Goal: Transaction & Acquisition: Book appointment/travel/reservation

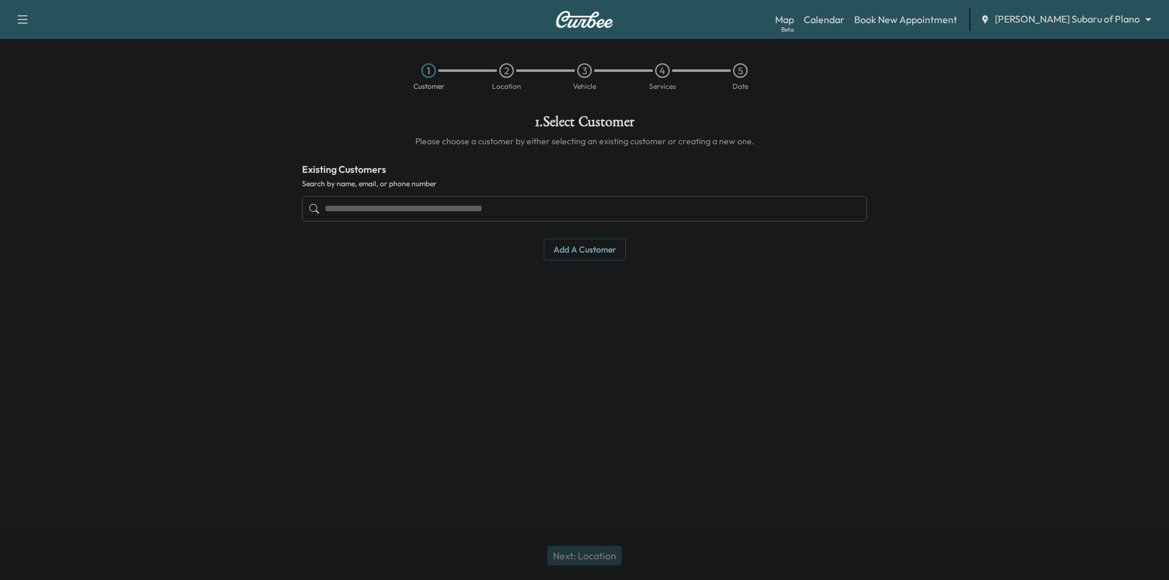
click at [1091, 21] on body "Support Log Out Map Beta Calendar Book New Appointment [PERSON_NAME] Subaru of …" at bounding box center [584, 290] width 1169 height 580
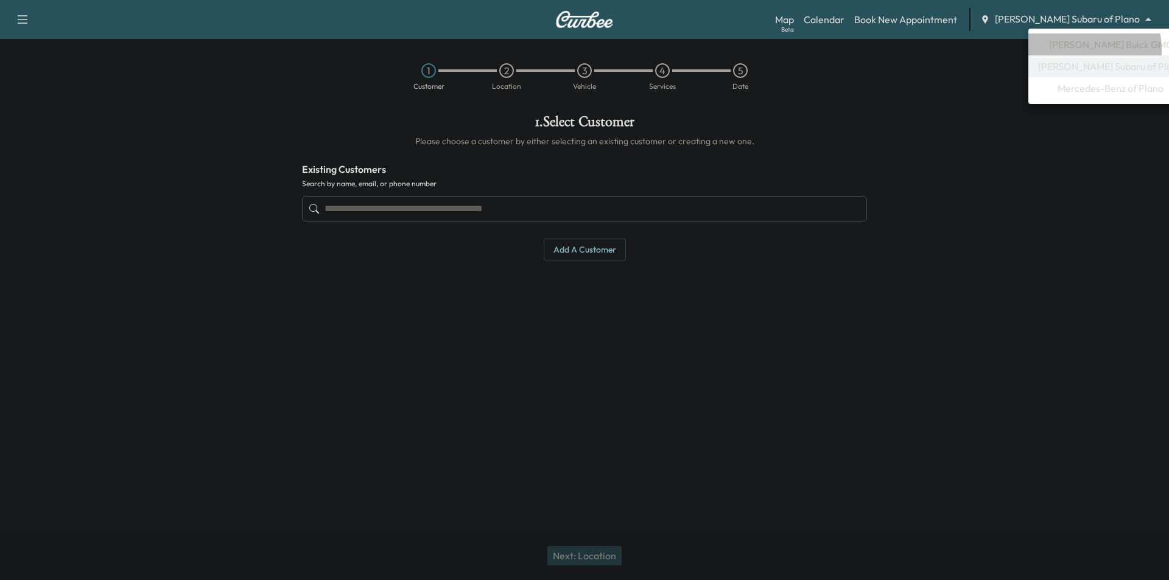
click at [1077, 49] on span "[PERSON_NAME] Buick GMC" at bounding box center [1111, 44] width 124 height 15
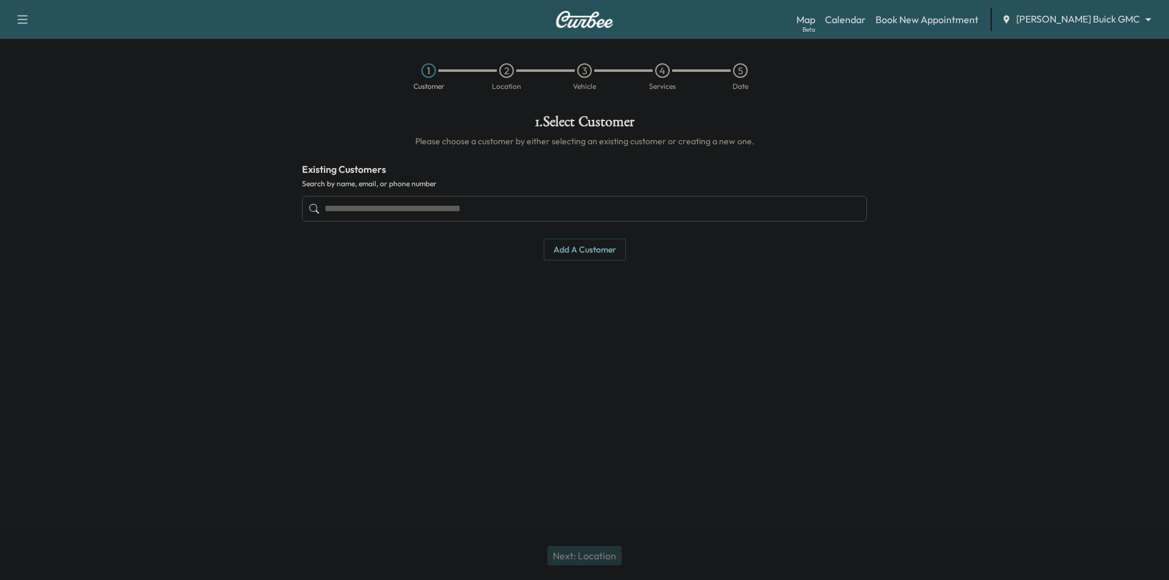
click at [529, 219] on input "text" at bounding box center [584, 209] width 565 height 26
click at [385, 212] on input "text" at bounding box center [584, 209] width 565 height 26
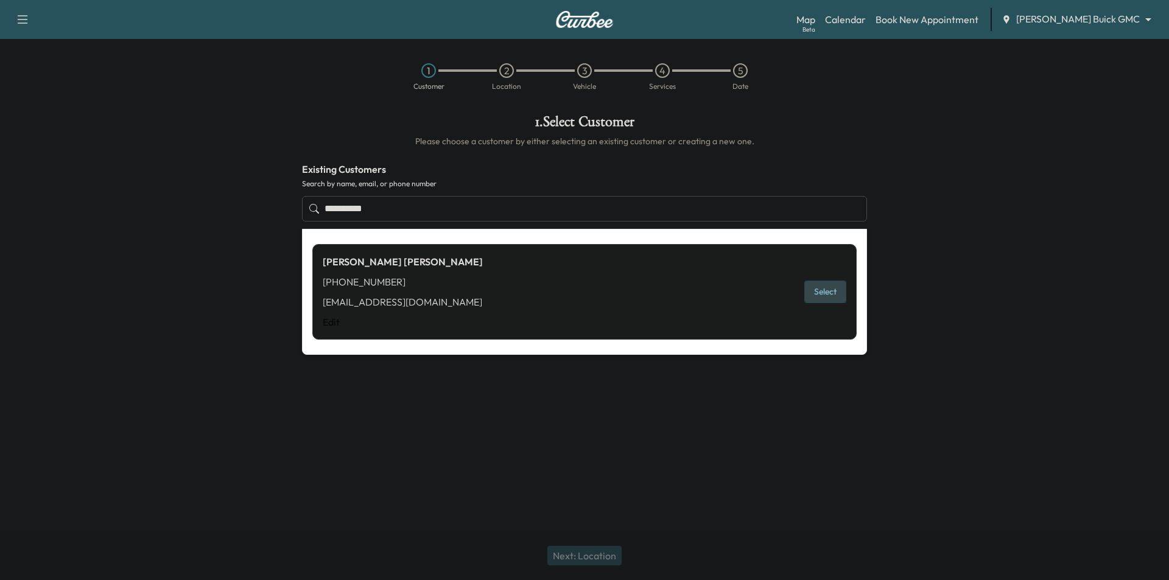
click at [820, 290] on button "Select" at bounding box center [825, 292] width 42 height 23
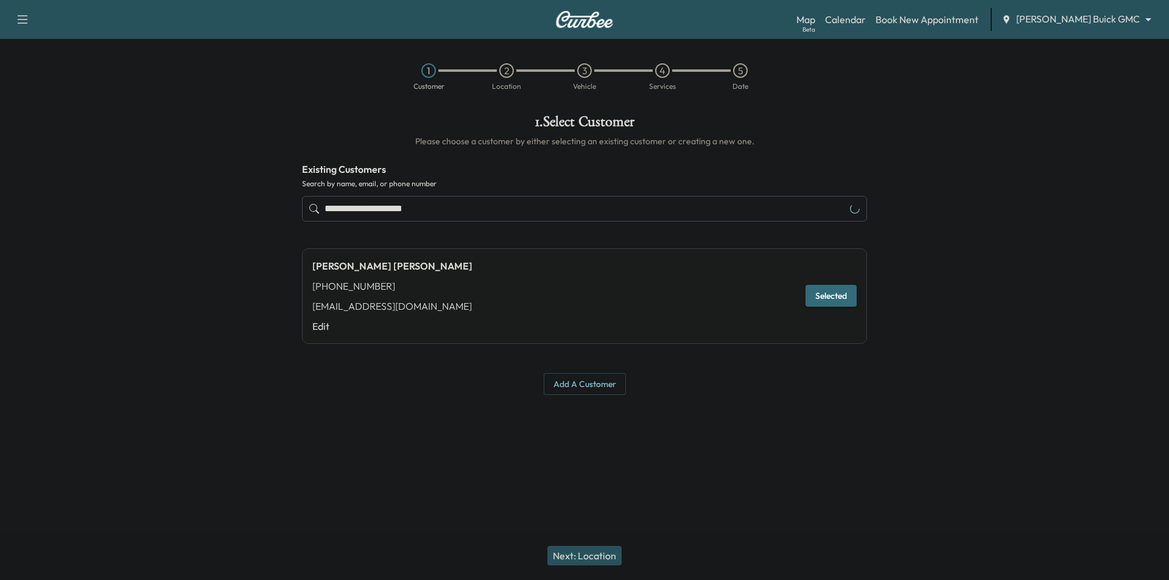
type input "**********"
click at [600, 560] on button "Next: Location" at bounding box center [584, 555] width 74 height 19
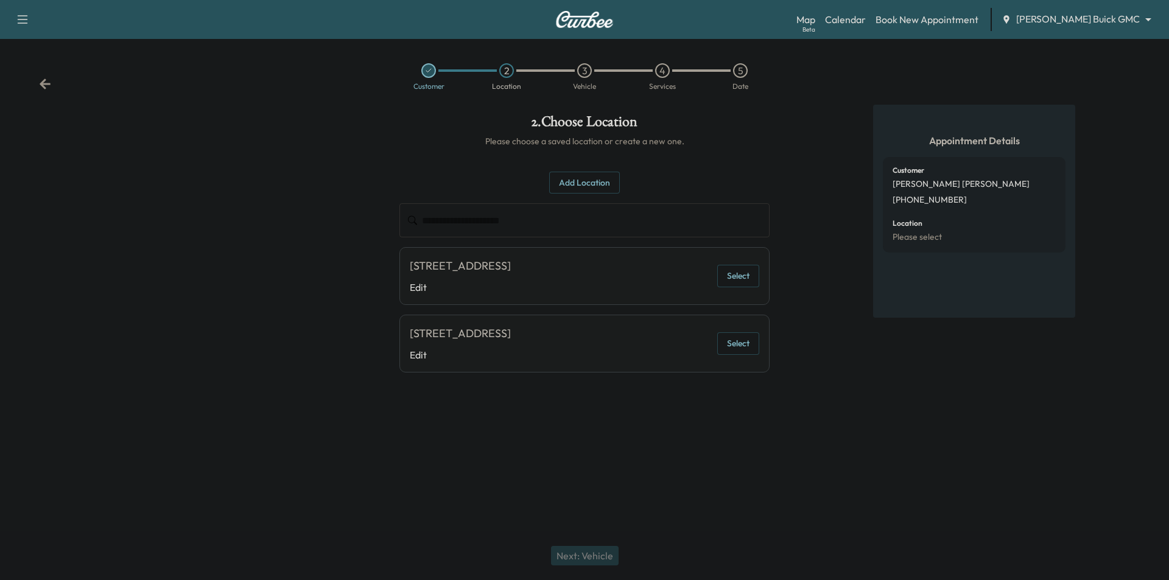
click at [751, 278] on button "Select" at bounding box center [738, 276] width 42 height 23
click at [609, 552] on button "Next: Vehicle" at bounding box center [585, 555] width 68 height 19
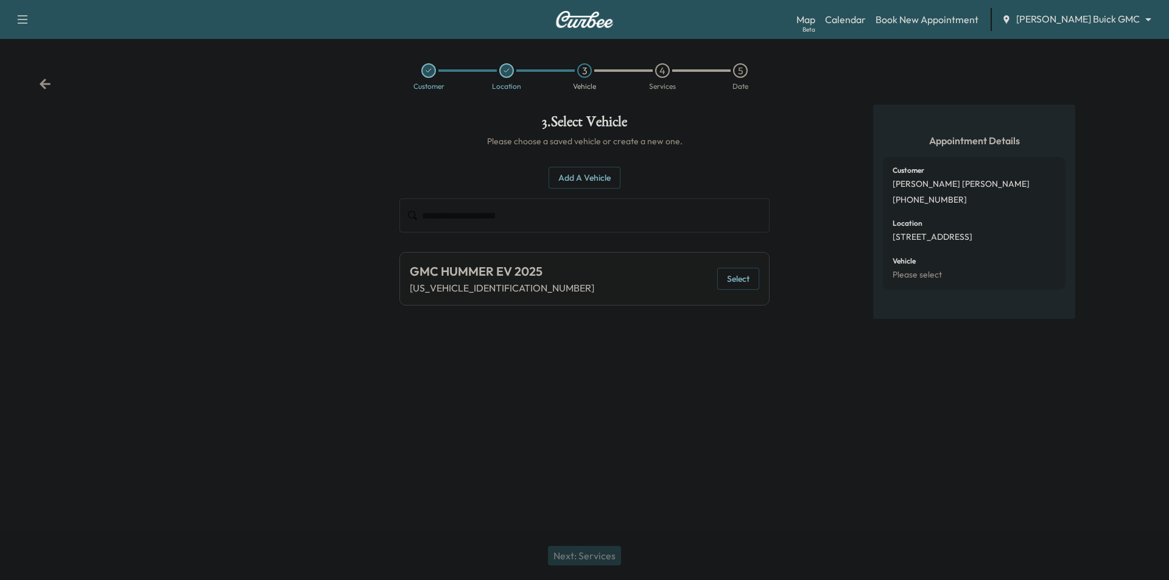
click at [746, 281] on button "Select" at bounding box center [738, 279] width 42 height 23
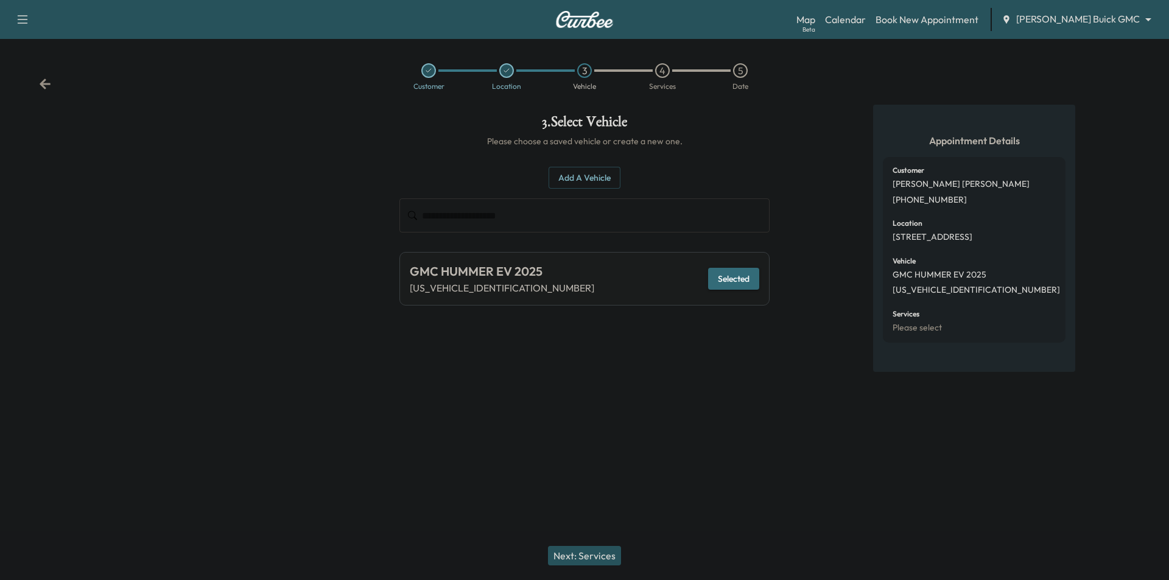
click at [602, 553] on button "Next: Services" at bounding box center [584, 555] width 73 height 19
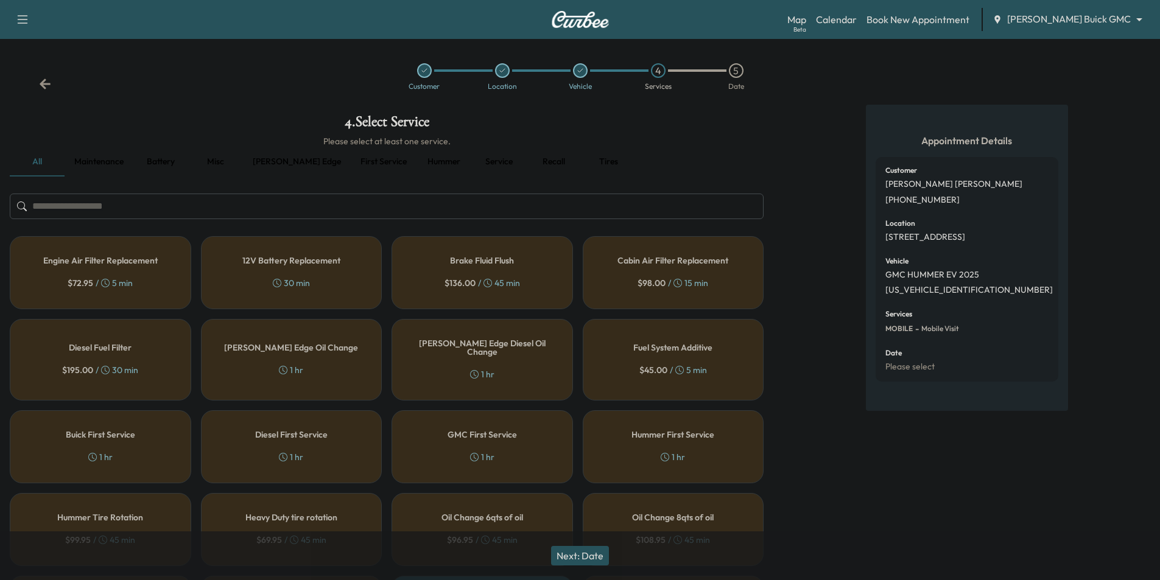
click at [353, 167] on button "First service" at bounding box center [384, 161] width 66 height 29
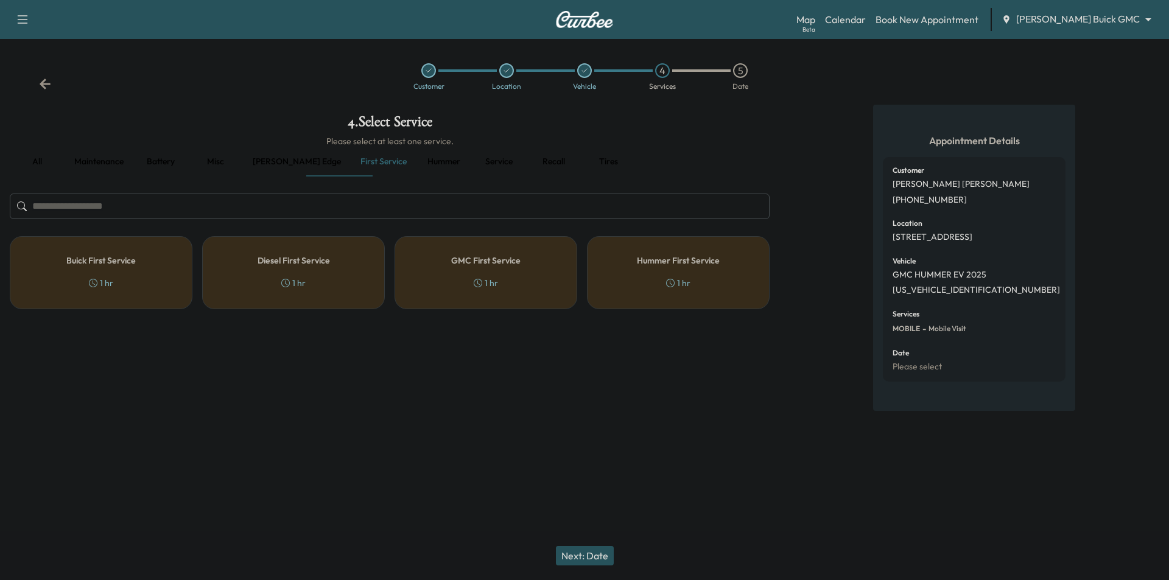
click at [652, 268] on div "Hummer First Service 1 hr" at bounding box center [678, 272] width 183 height 73
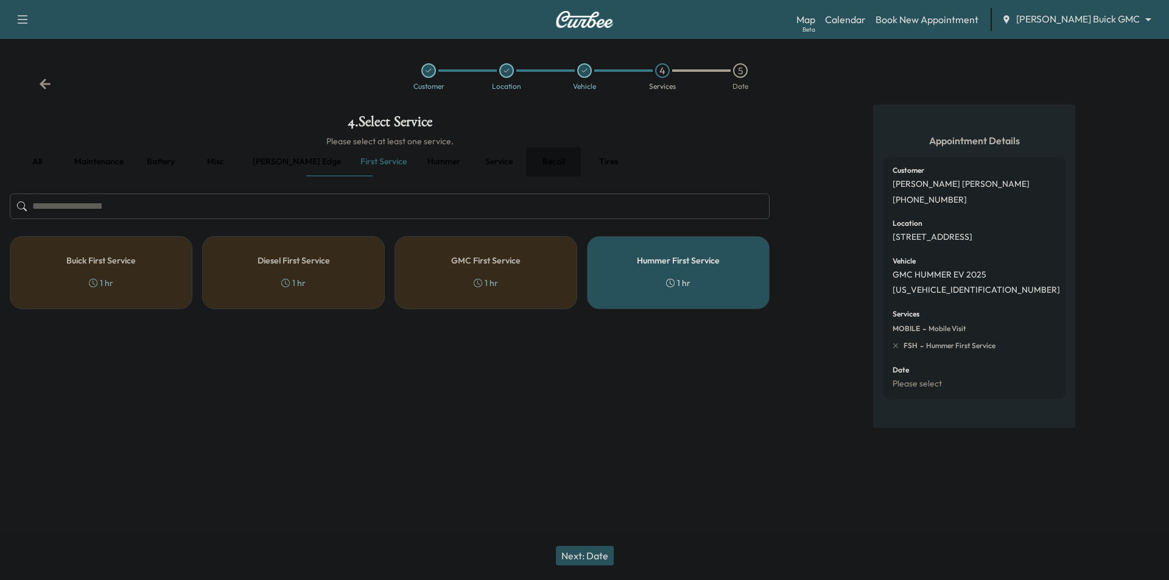
click at [526, 162] on button "Recall" at bounding box center [553, 161] width 55 height 29
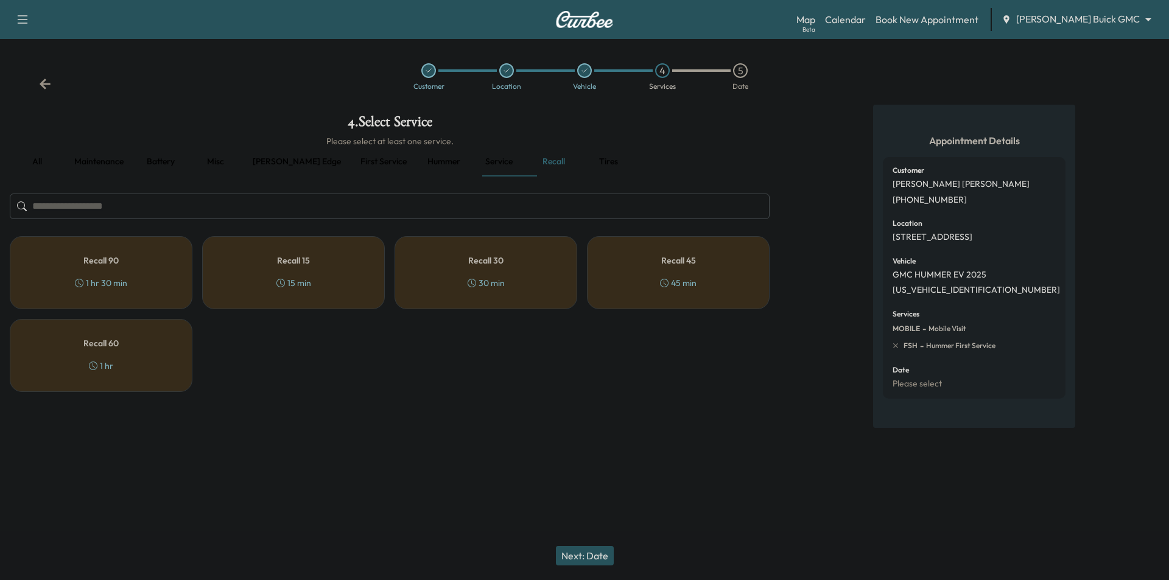
click at [351, 271] on div "Recall 15 15 min" at bounding box center [293, 272] width 183 height 73
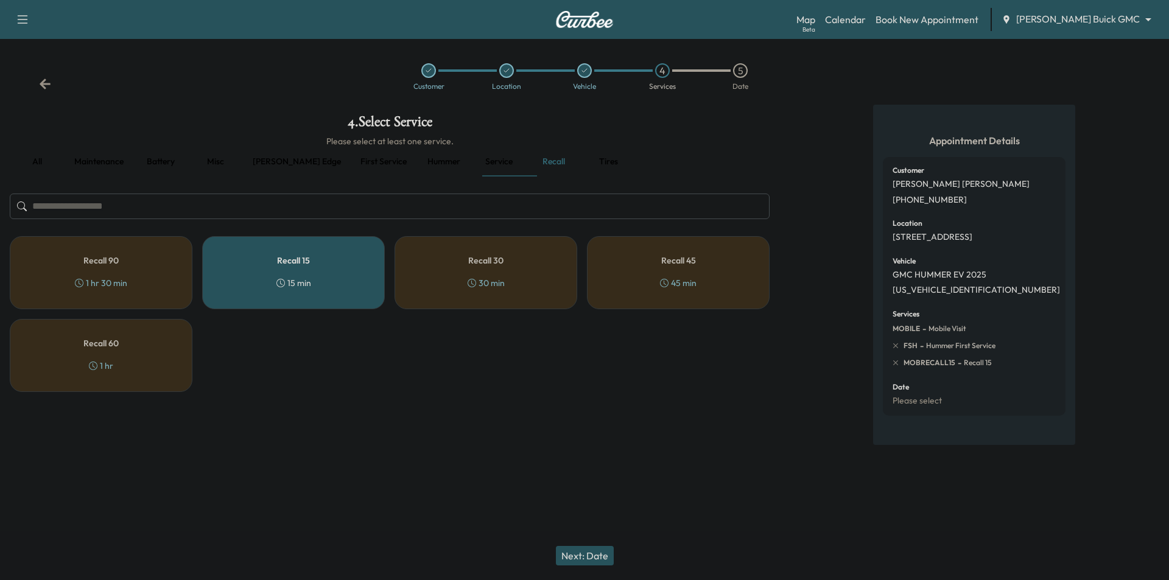
click at [595, 551] on button "Next: Date" at bounding box center [585, 555] width 58 height 19
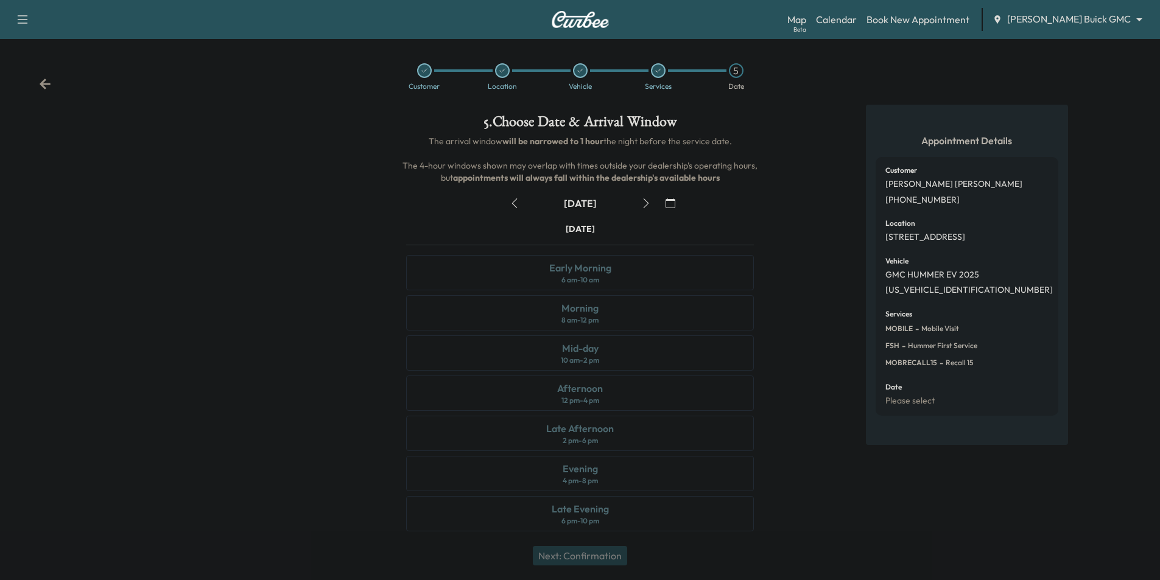
click at [644, 201] on icon "button" at bounding box center [646, 203] width 10 height 10
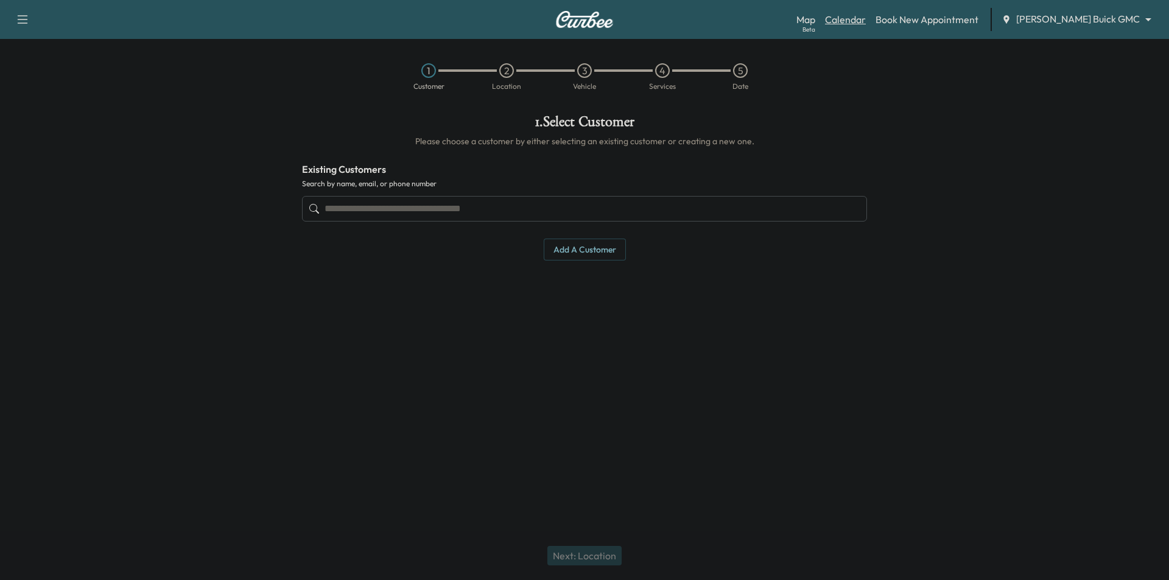
click at [866, 20] on link "Calendar" at bounding box center [845, 19] width 41 height 15
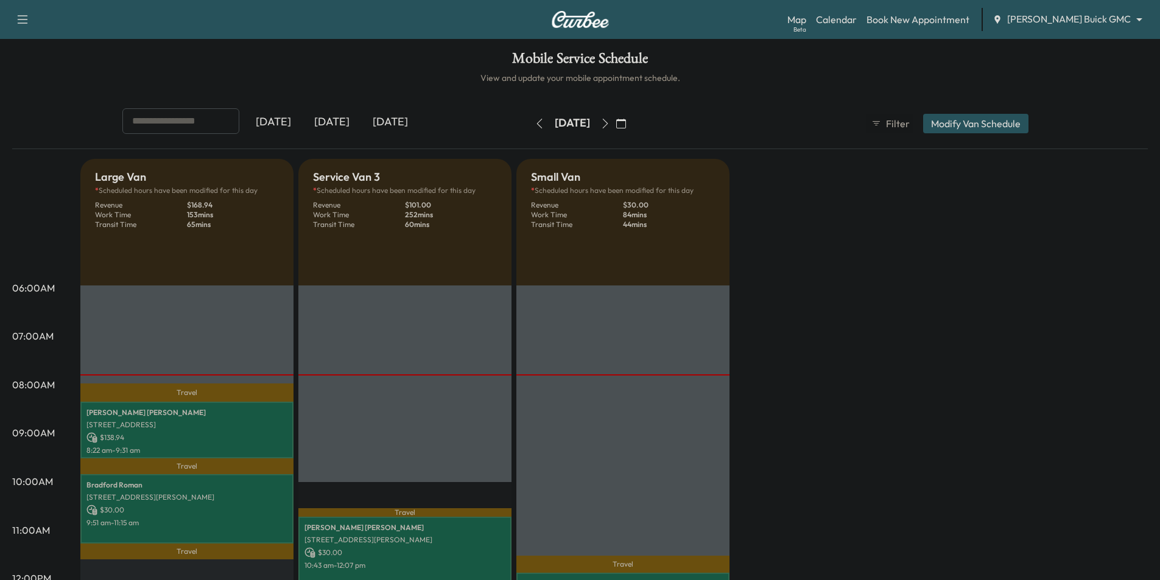
click at [626, 124] on icon "button" at bounding box center [621, 124] width 10 height 10
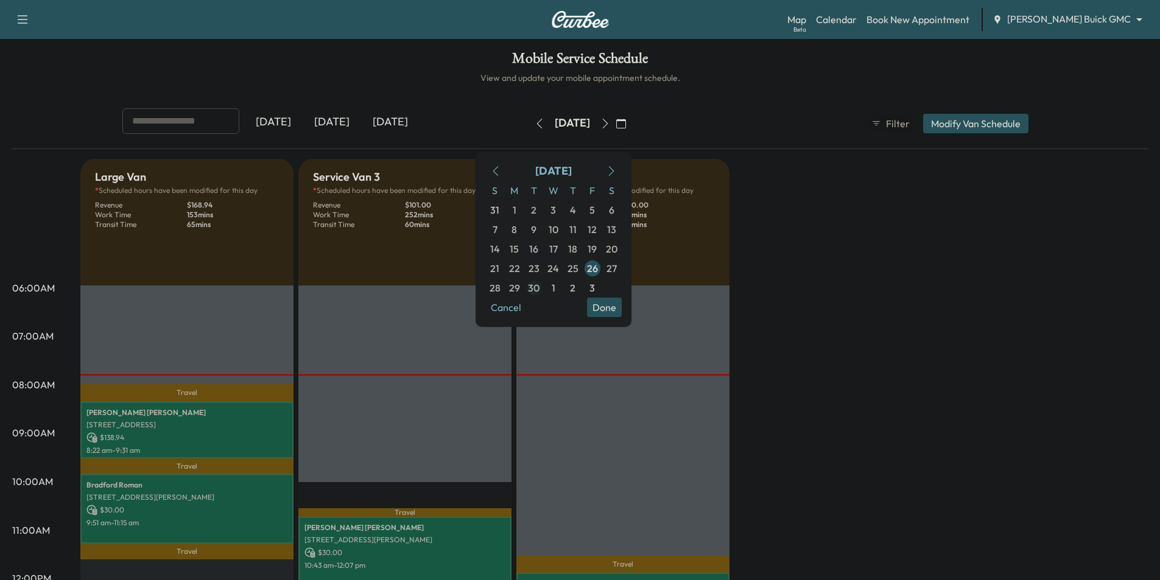
click at [539, 284] on span "30" at bounding box center [534, 288] width 12 height 15
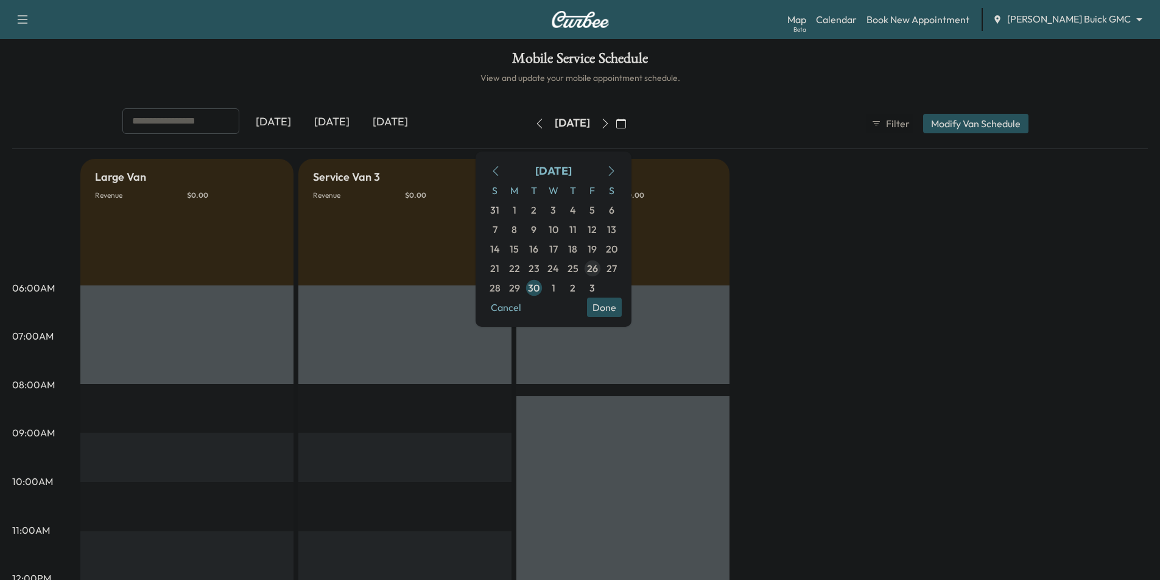
click at [776, 117] on div "[DATE] [DATE] [DATE] [DATE] September 2025 S M T W T F S 31 1 2 3 4 5 6 7 8 9 1…" at bounding box center [580, 123] width 935 height 30
click at [626, 123] on icon "button" at bounding box center [621, 124] width 10 height 10
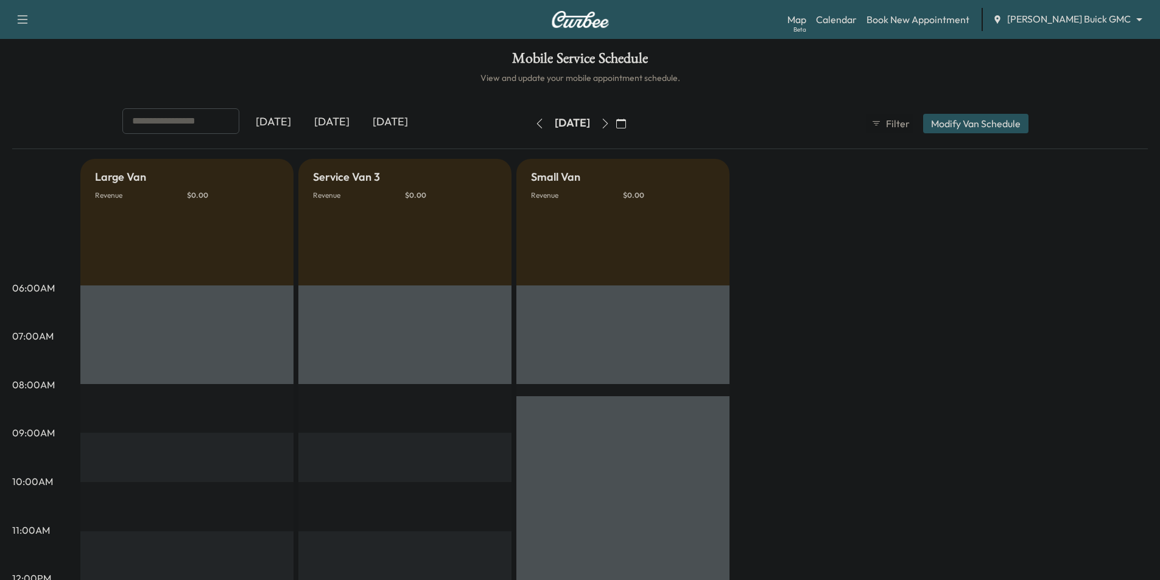
click at [888, 27] on div "Map Beta Calendar Book New Appointment [PERSON_NAME] Buick GMC ******** ​" at bounding box center [968, 19] width 363 height 23
click at [857, 21] on link "Calendar" at bounding box center [836, 19] width 41 height 15
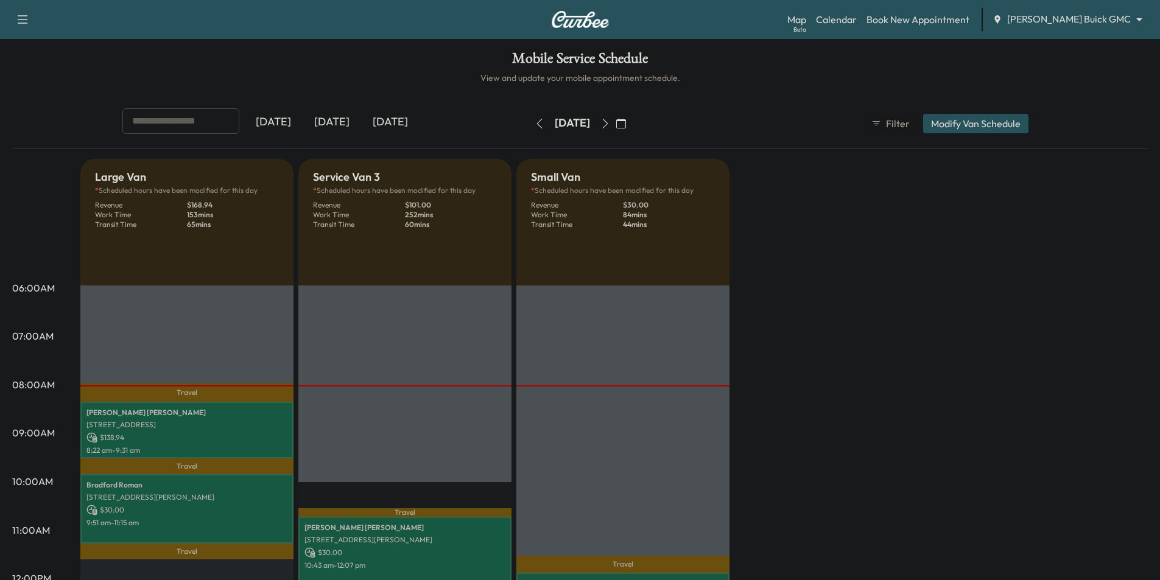
click at [1075, 22] on body "Support Log Out Map Beta Calendar Book New Appointment [PERSON_NAME] Buick GMC …" at bounding box center [580, 290] width 1160 height 580
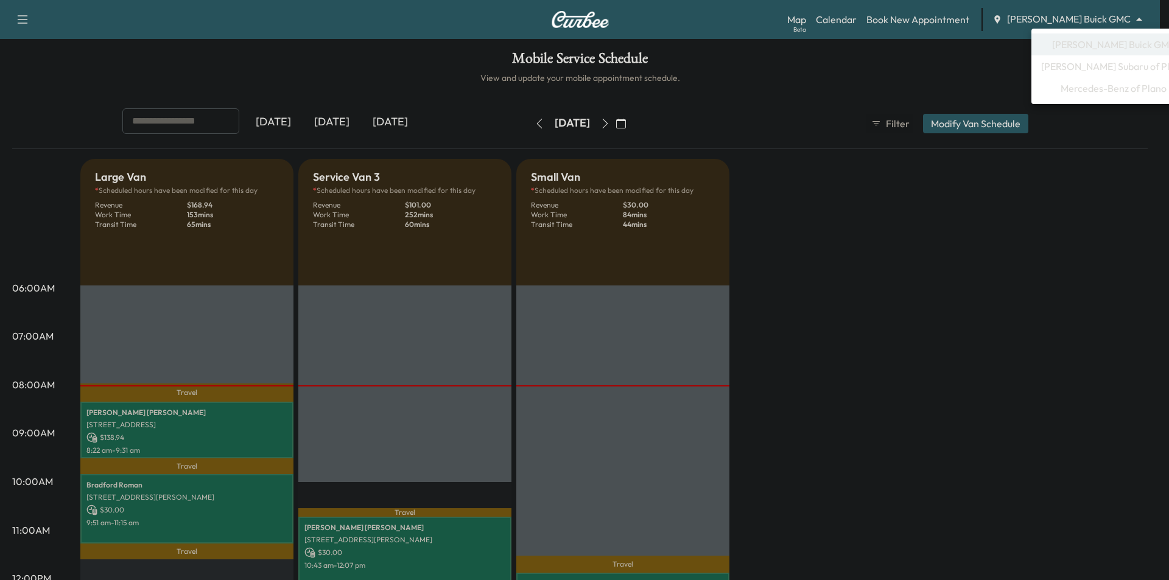
click at [780, 344] on div at bounding box center [584, 290] width 1169 height 580
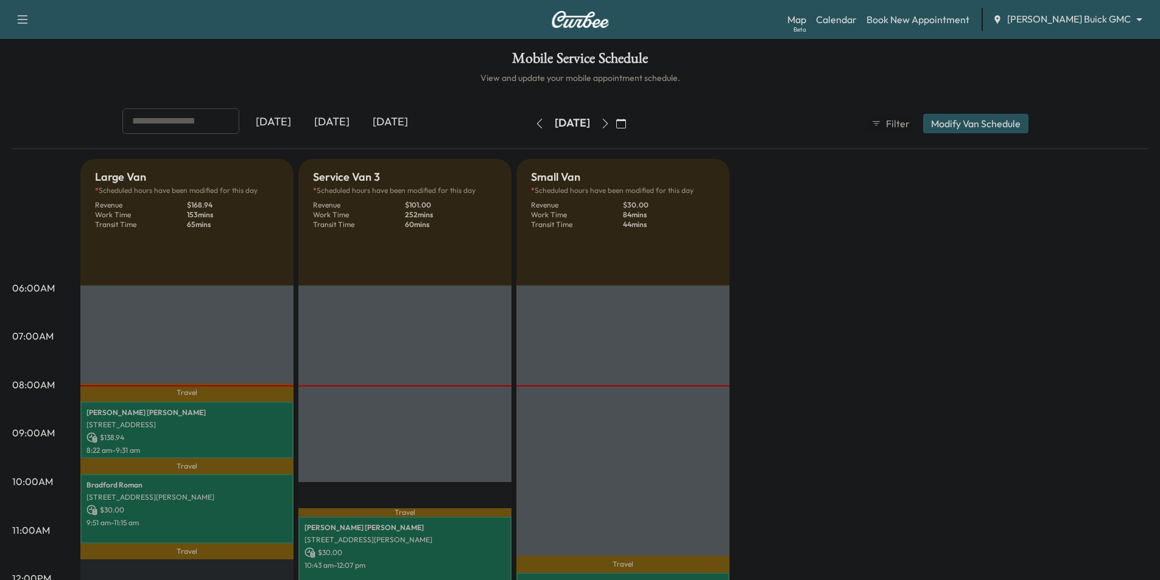
click at [610, 123] on icon "button" at bounding box center [605, 124] width 10 height 10
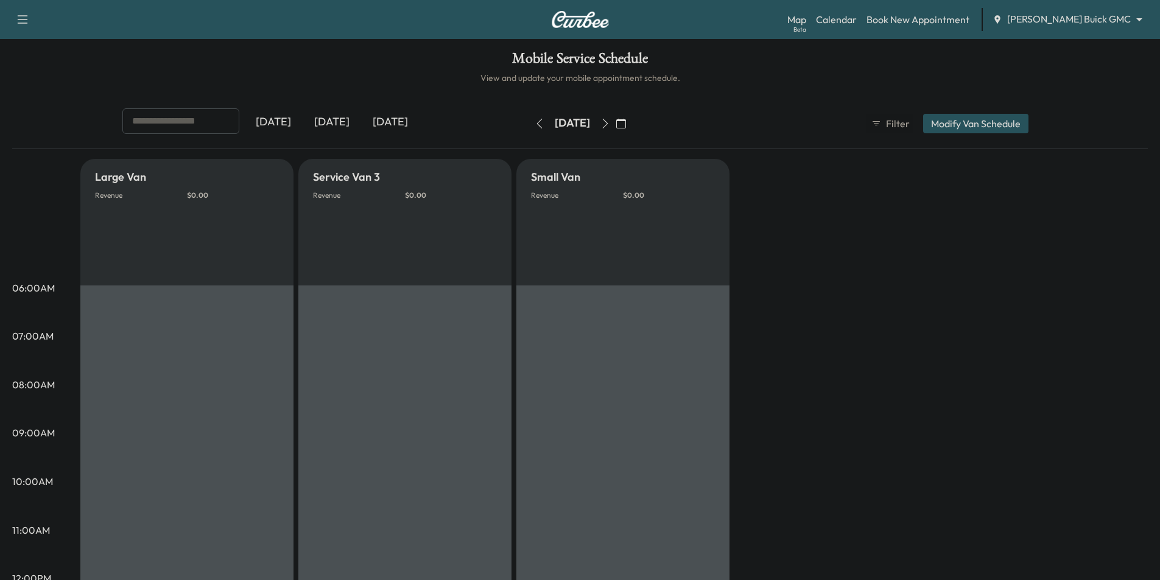
click at [610, 125] on icon "button" at bounding box center [605, 124] width 10 height 10
click at [631, 125] on button "button" at bounding box center [621, 123] width 21 height 19
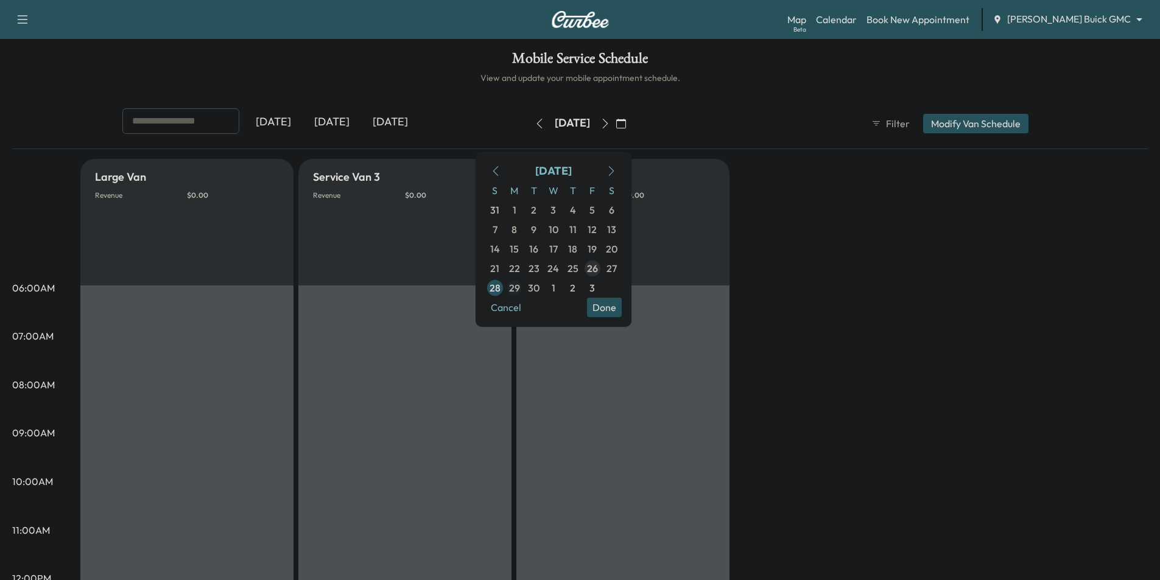
click at [520, 286] on span "29" at bounding box center [514, 288] width 11 height 15
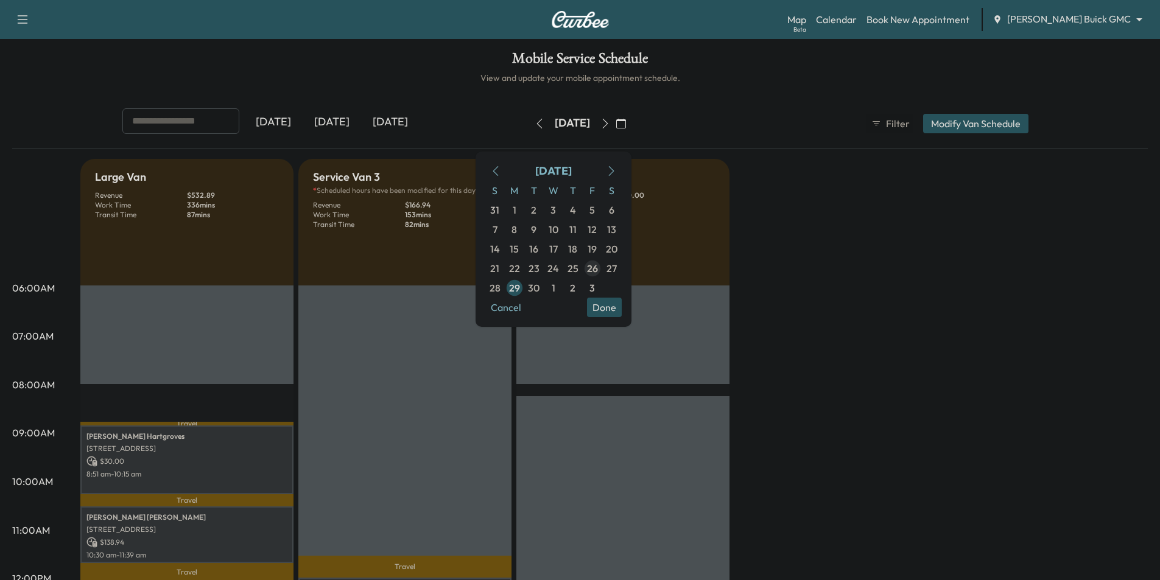
click at [610, 121] on icon "button" at bounding box center [605, 124] width 10 height 10
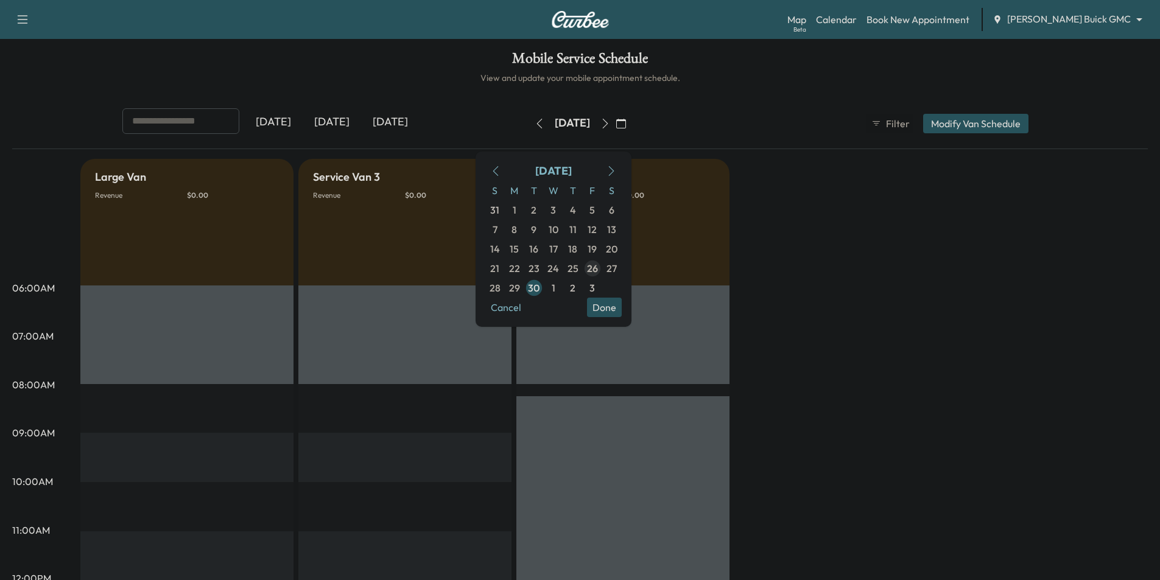
click at [598, 265] on span "26" at bounding box center [592, 268] width 11 height 15
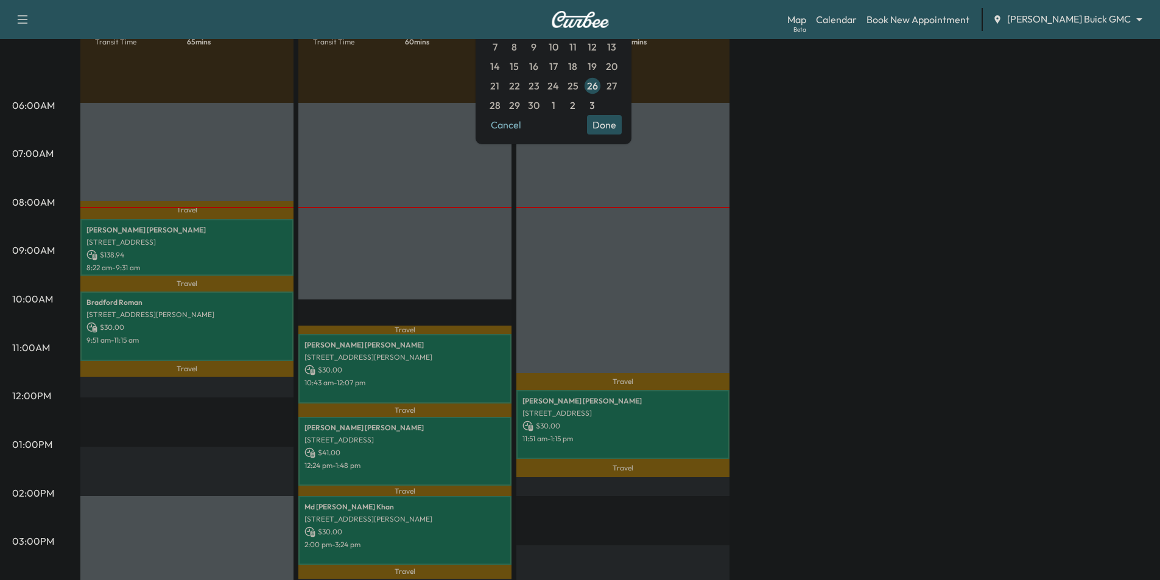
scroll to position [244, 0]
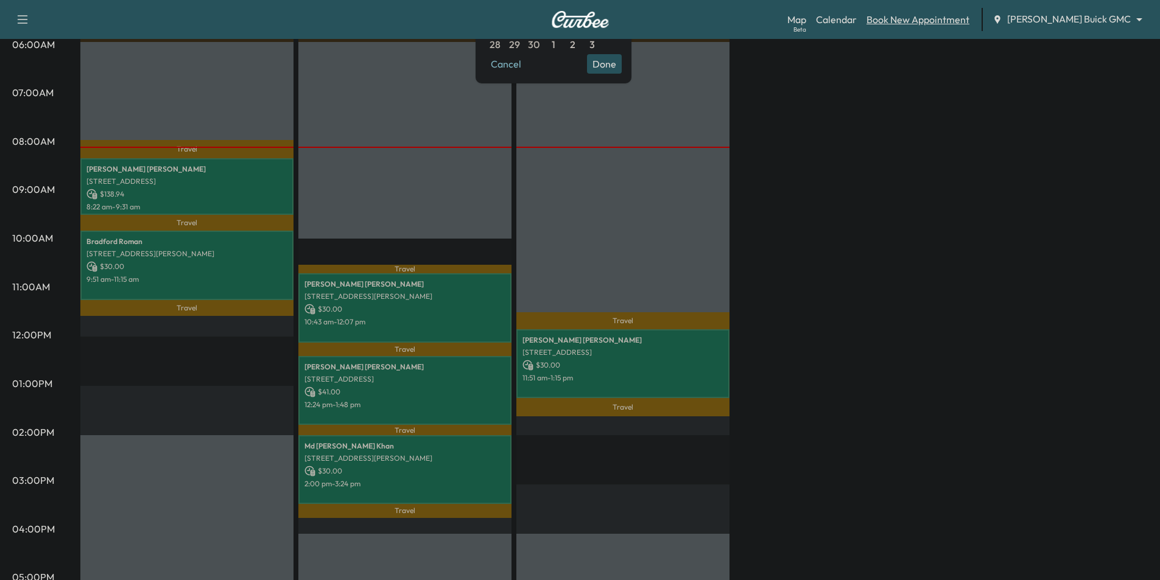
click at [968, 18] on link "Book New Appointment" at bounding box center [917, 19] width 103 height 15
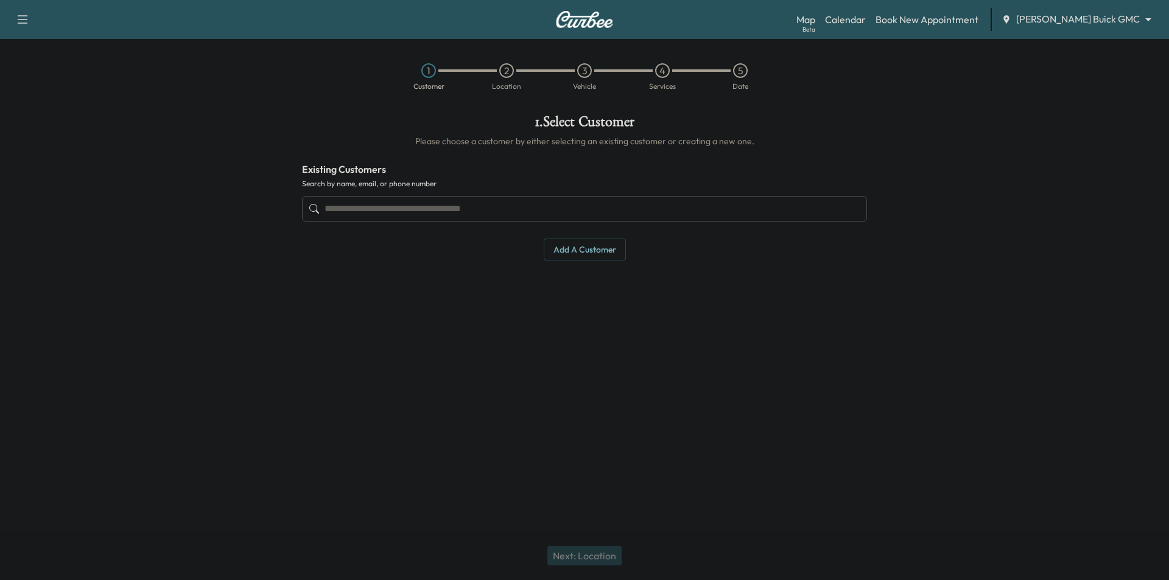
click at [508, 204] on input "text" at bounding box center [584, 209] width 565 height 26
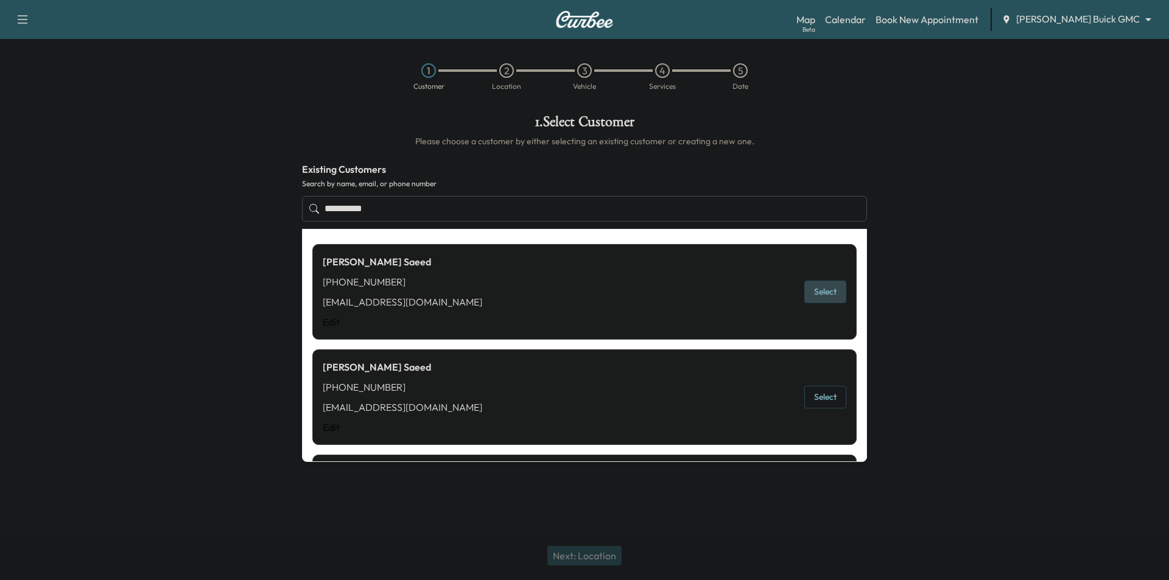
click at [827, 290] on button "Select" at bounding box center [825, 292] width 42 height 23
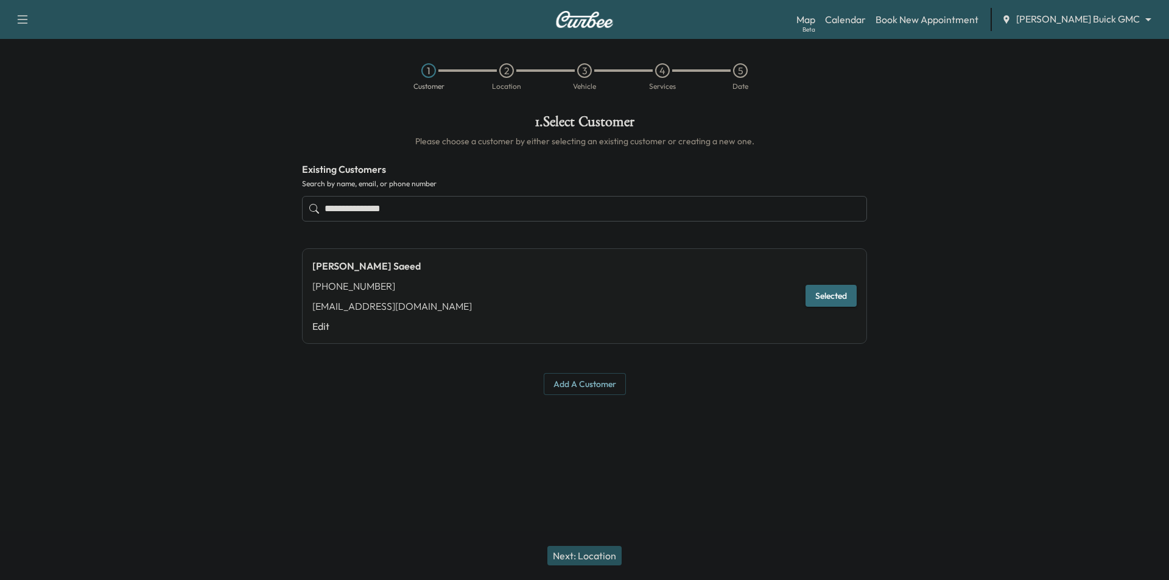
type input "**********"
click at [589, 561] on button "Next: Location" at bounding box center [584, 555] width 74 height 19
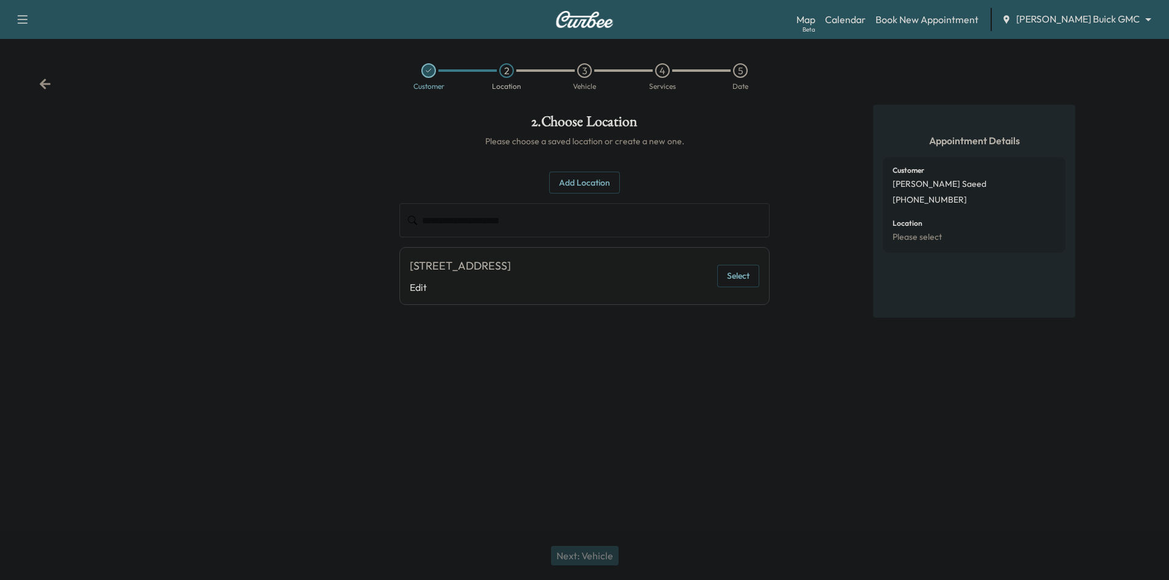
click at [731, 280] on button "Select" at bounding box center [738, 276] width 42 height 23
click at [591, 557] on button "Next: Vehicle" at bounding box center [585, 555] width 68 height 19
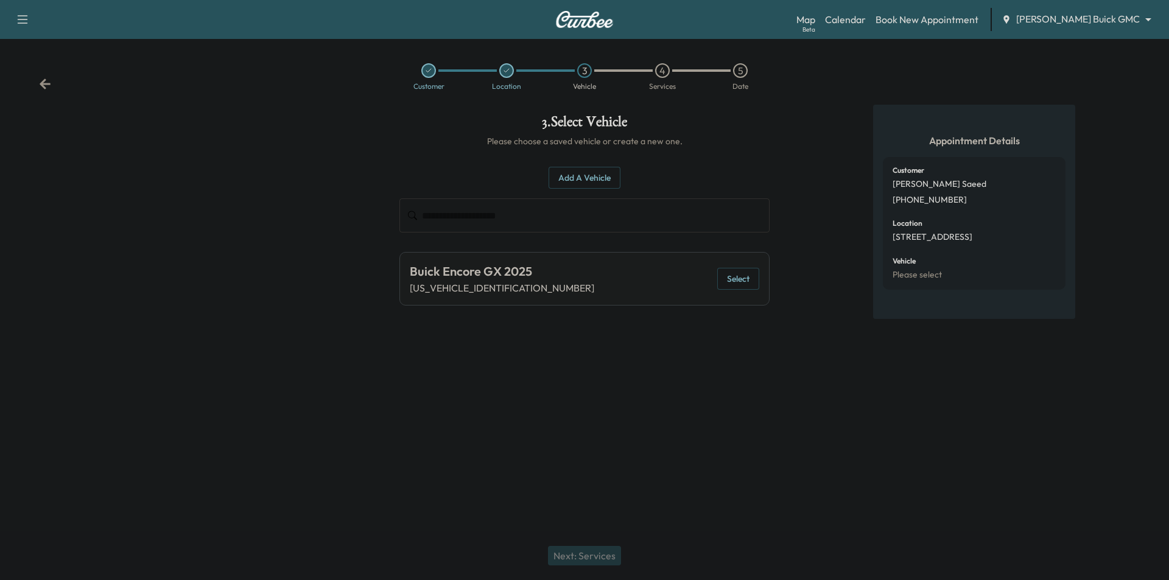
click at [747, 287] on button "Select" at bounding box center [738, 279] width 42 height 23
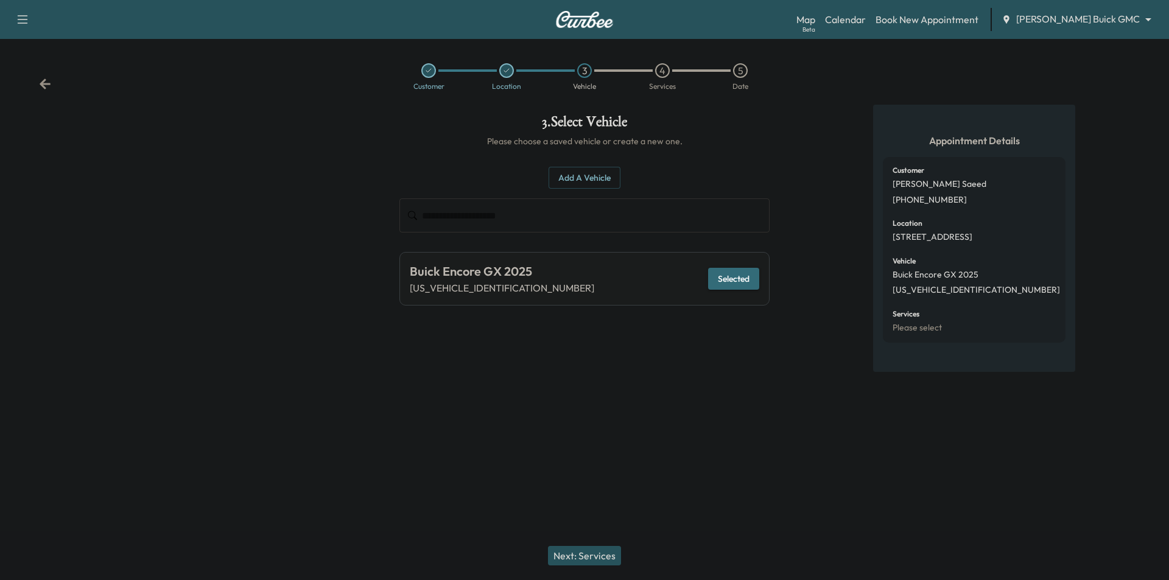
click at [611, 557] on button "Next: Services" at bounding box center [584, 555] width 73 height 19
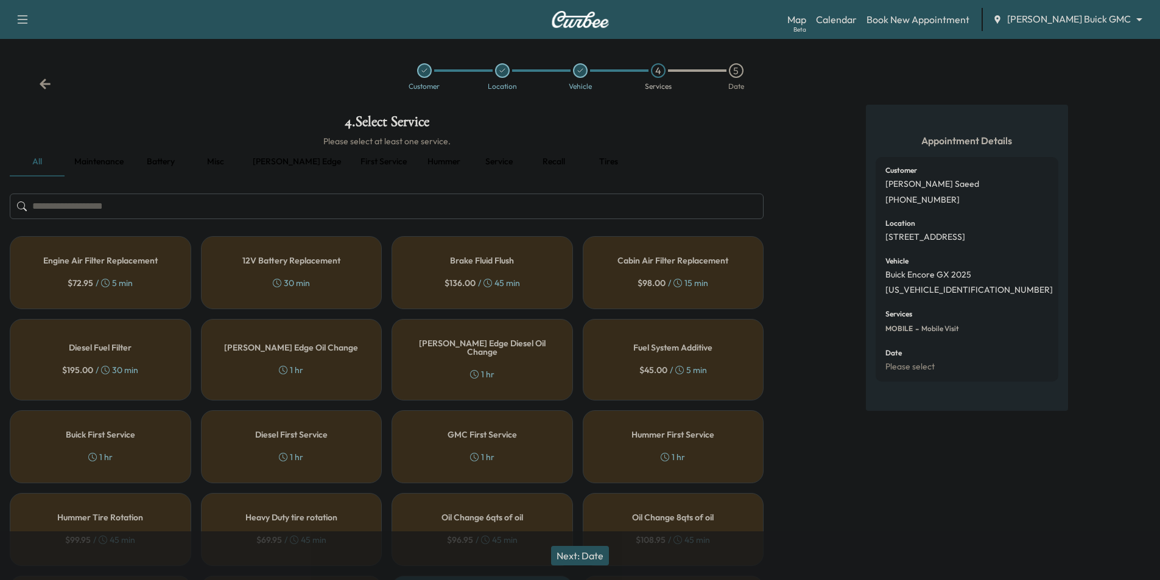
click at [351, 163] on button "First service" at bounding box center [384, 161] width 66 height 29
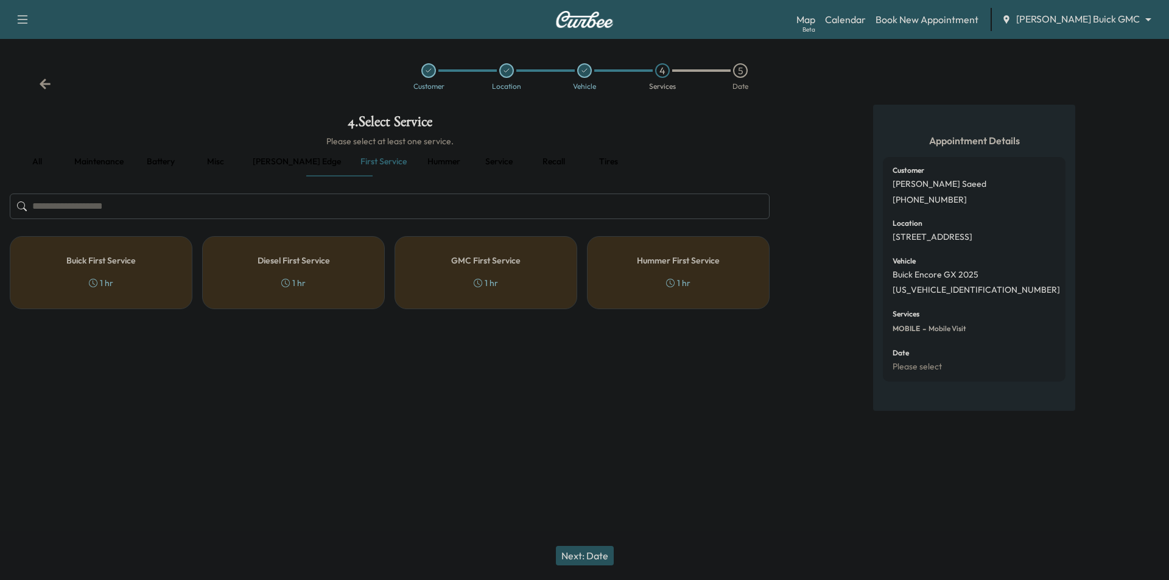
click at [137, 276] on div "Buick First Service 1 hr" at bounding box center [101, 272] width 183 height 73
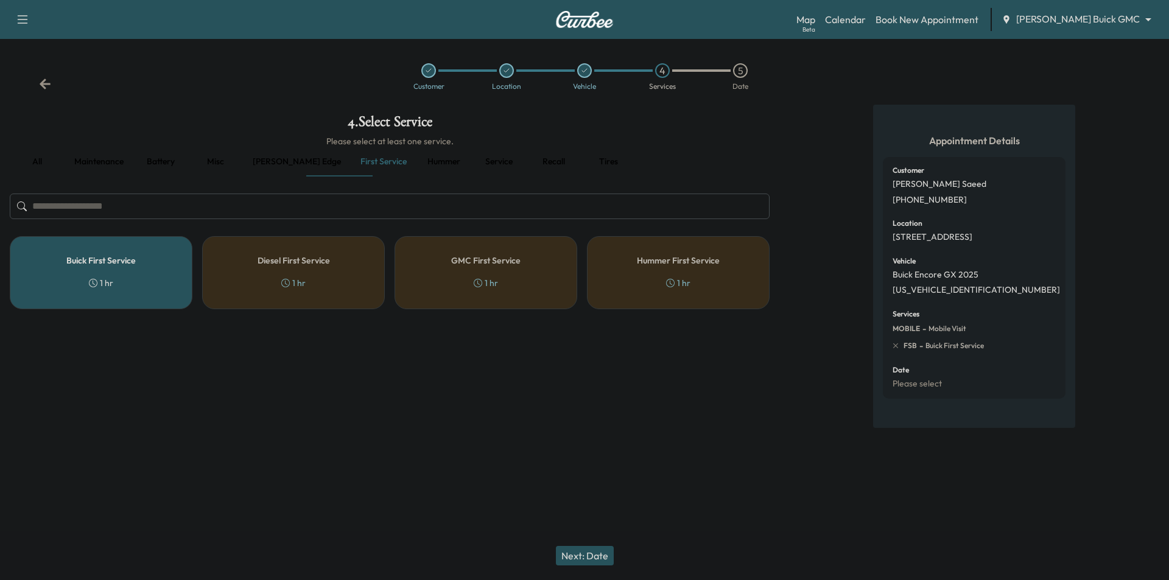
click at [591, 550] on button "Next: Date" at bounding box center [585, 555] width 58 height 19
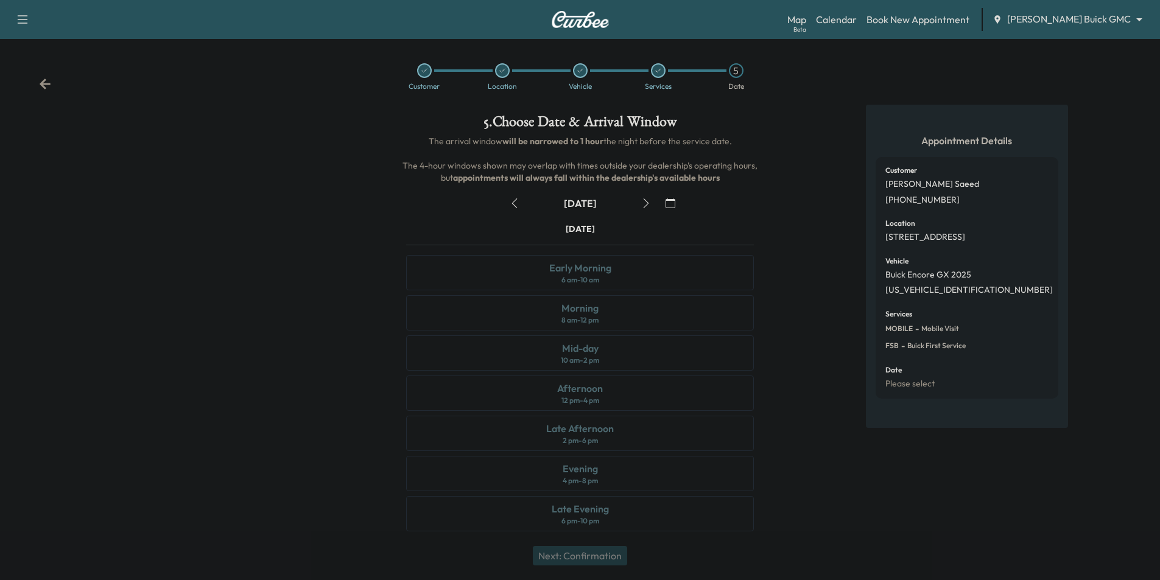
click at [513, 203] on icon "button" at bounding box center [515, 203] width 10 height 10
click at [645, 202] on icon "button" at bounding box center [646, 203] width 10 height 10
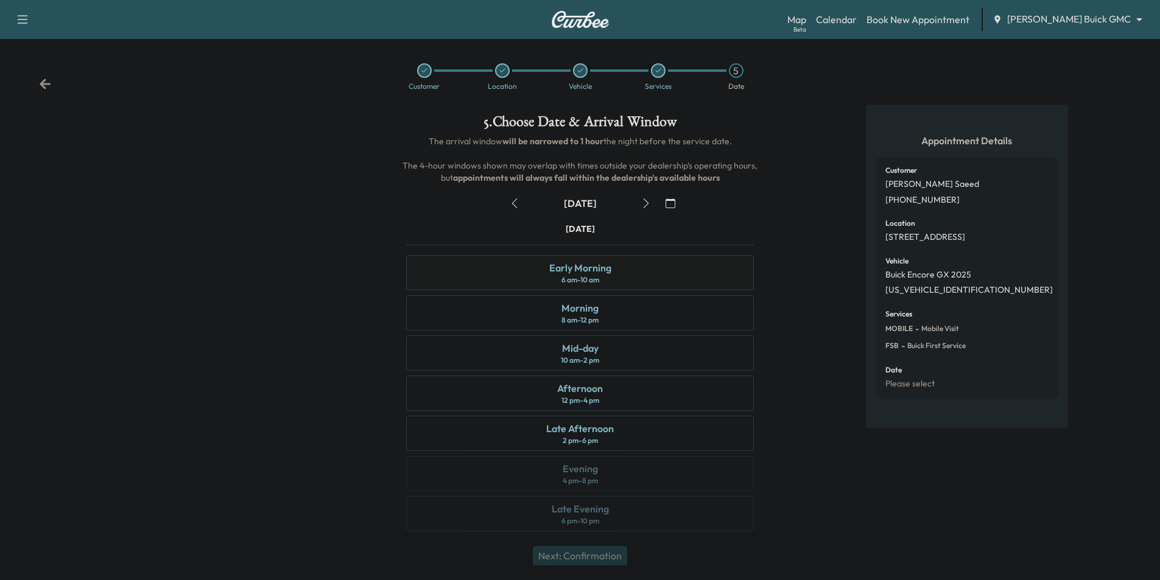
click at [690, 279] on div "Early Morning 6 am - 10 am" at bounding box center [580, 272] width 348 height 35
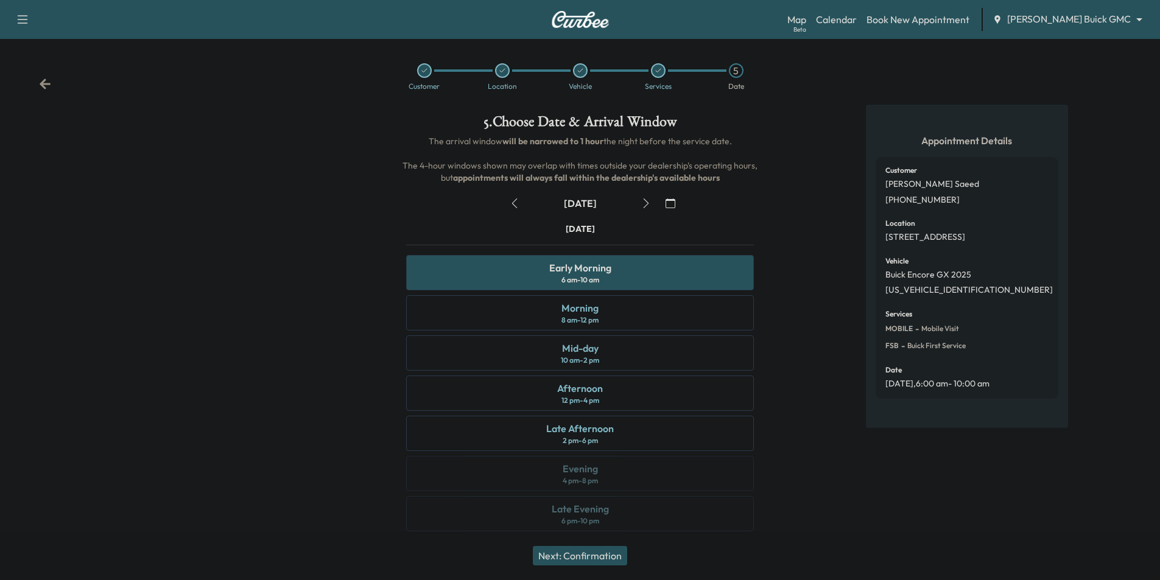
scroll to position [5, 0]
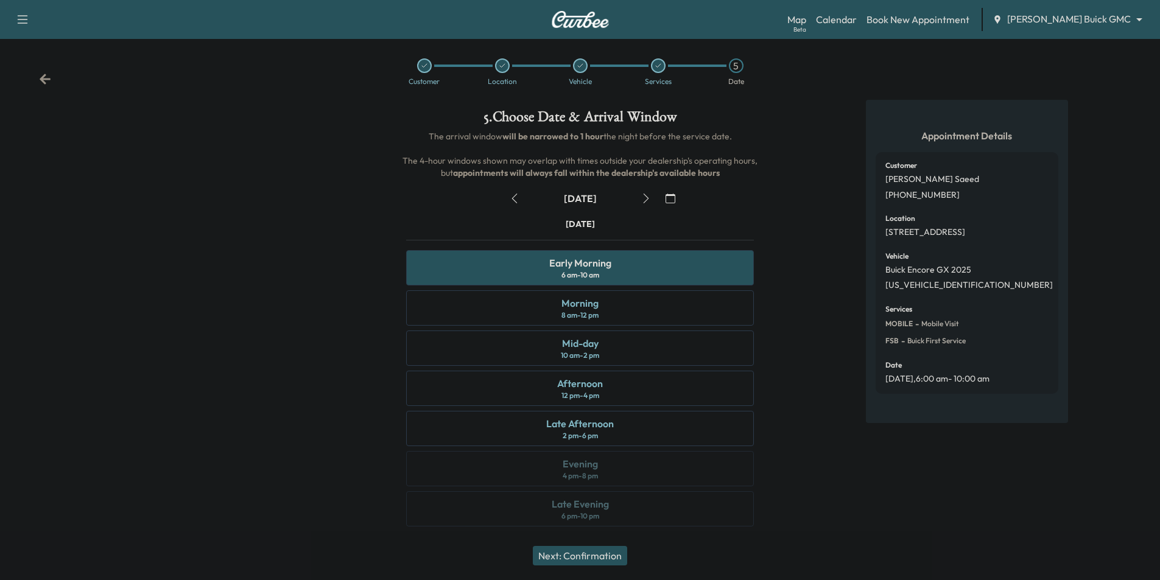
drag, startPoint x: 623, startPoint y: 556, endPoint x: 664, endPoint y: 519, distance: 54.7
click at [623, 556] on button "Next: Confirmation" at bounding box center [580, 555] width 94 height 19
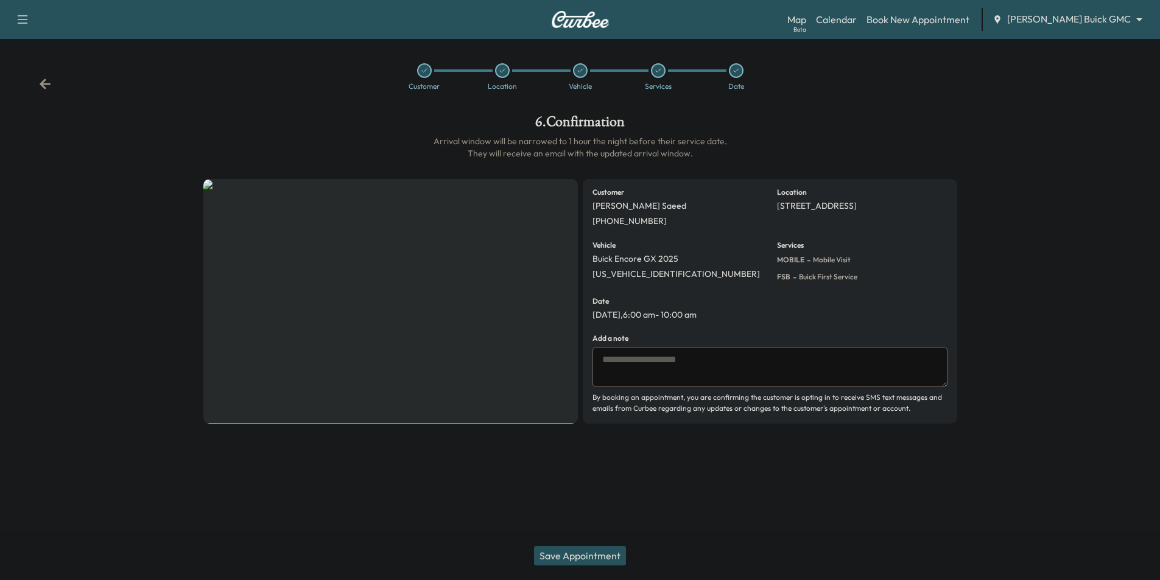
scroll to position [0, 0]
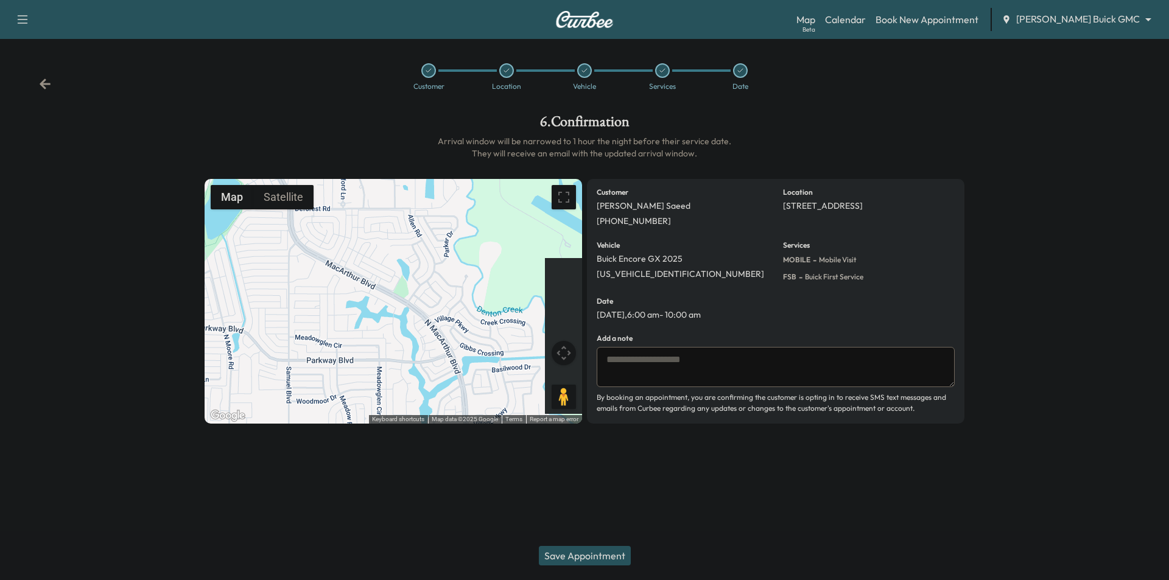
click at [603, 553] on button "Save Appointment" at bounding box center [585, 555] width 92 height 19
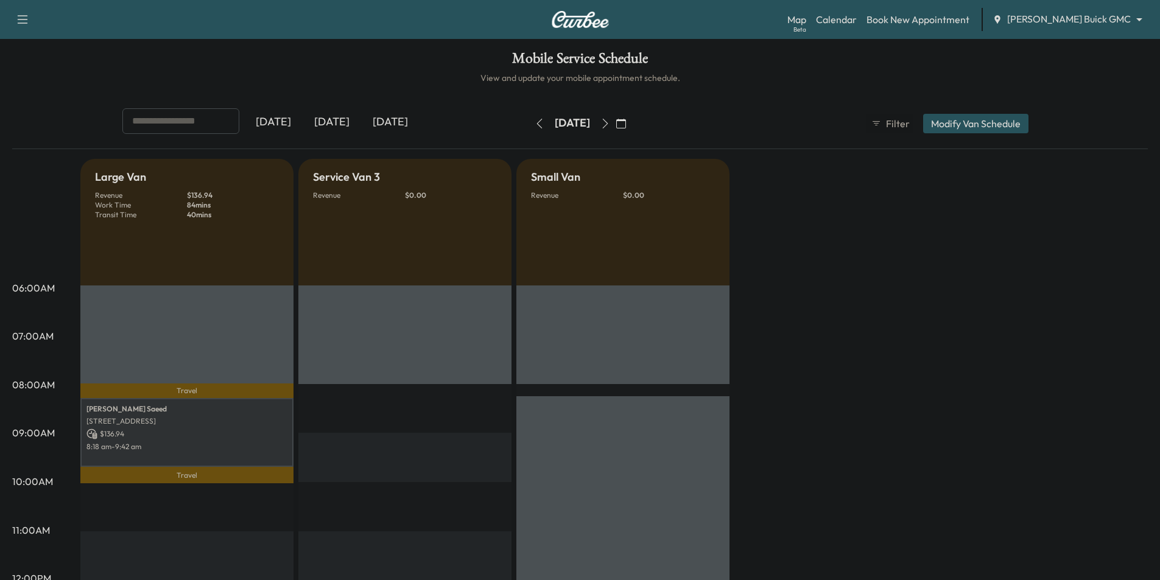
click at [330, 117] on div "[DATE]" at bounding box center [332, 122] width 58 height 28
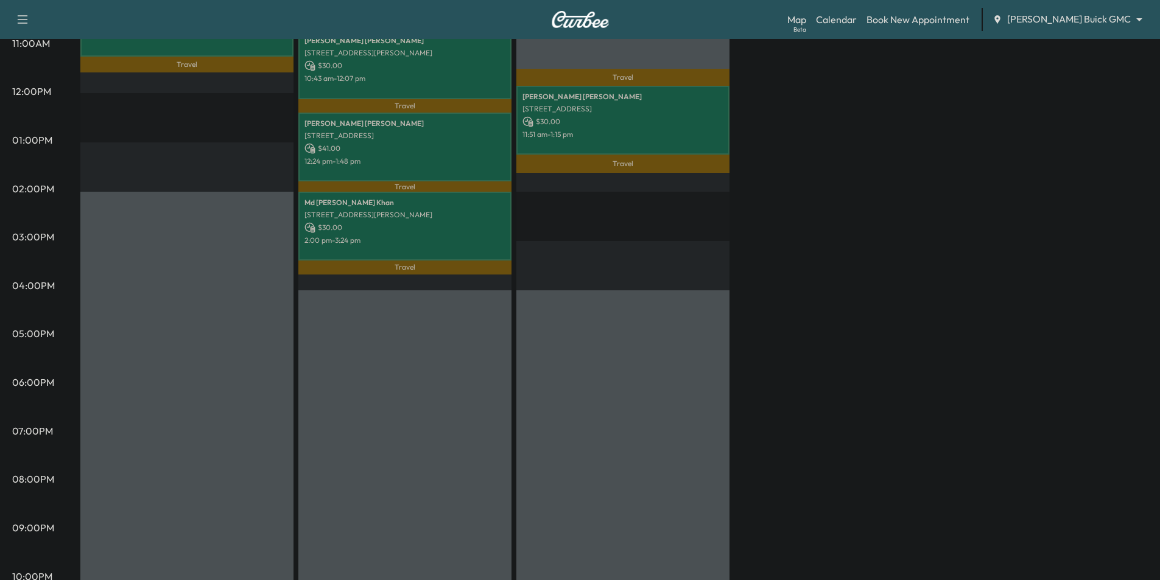
scroll to position [61, 0]
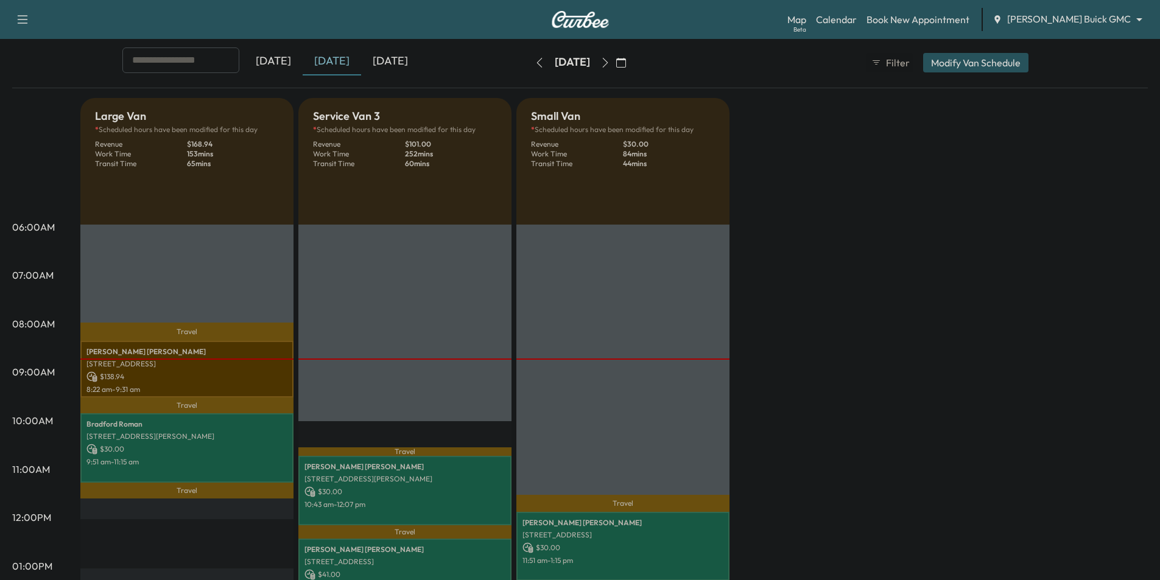
click at [270, 59] on div "[DATE]" at bounding box center [273, 61] width 58 height 28
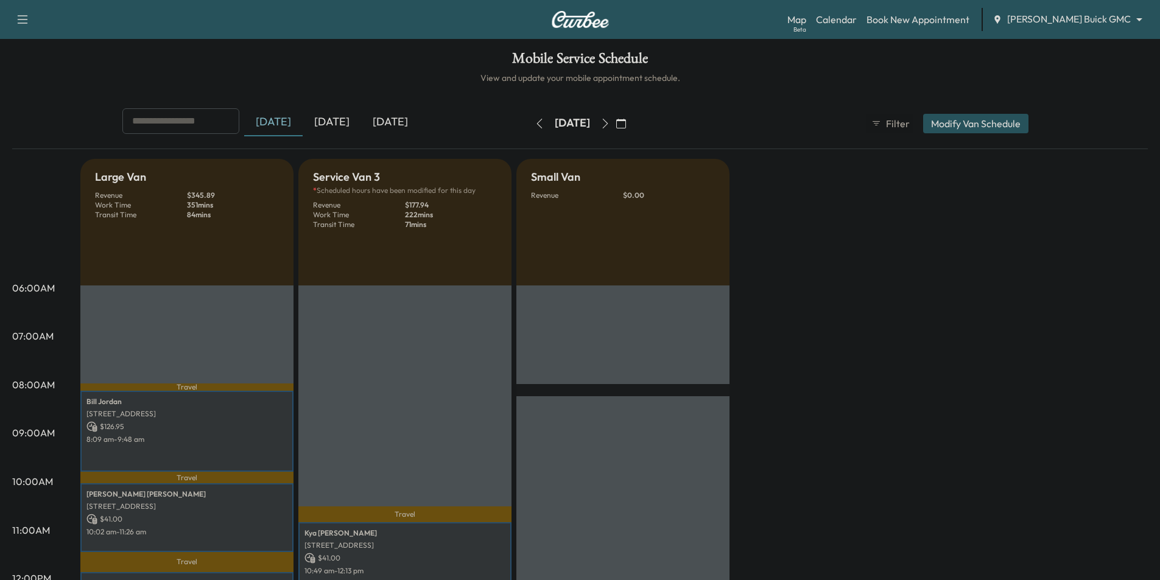
click at [400, 124] on div "[DATE]" at bounding box center [390, 122] width 58 height 28
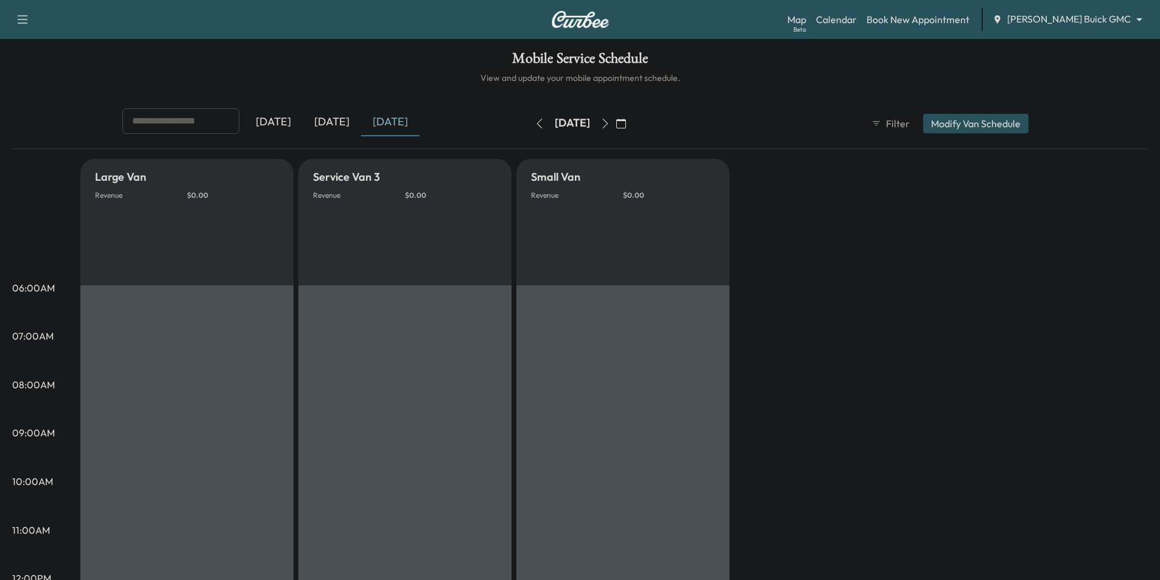
click at [341, 116] on div "[DATE]" at bounding box center [332, 122] width 58 height 28
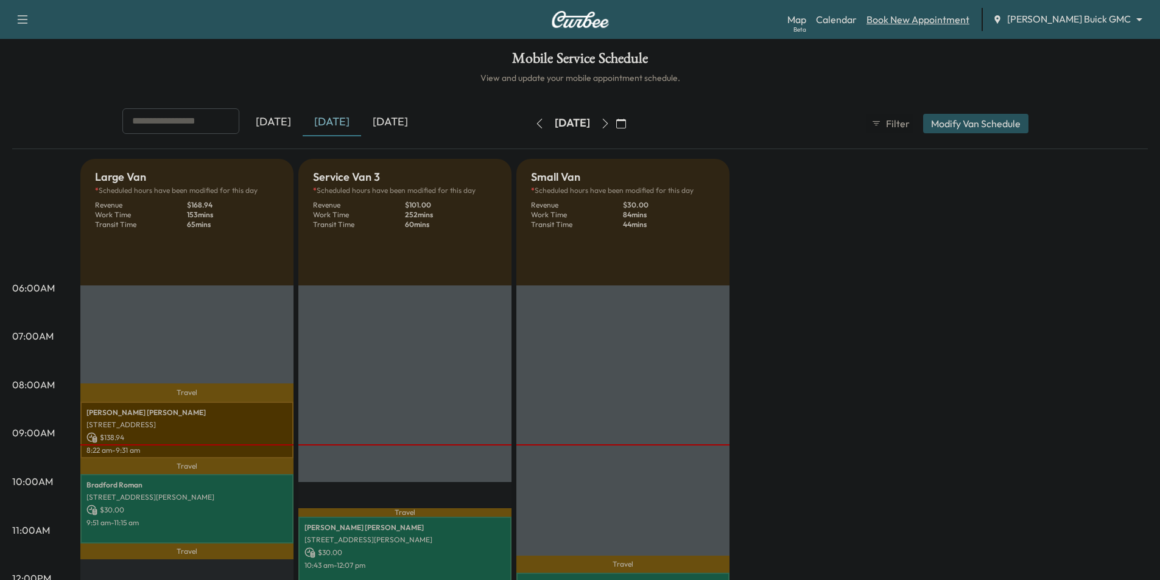
click at [929, 20] on link "Book New Appointment" at bounding box center [917, 19] width 103 height 15
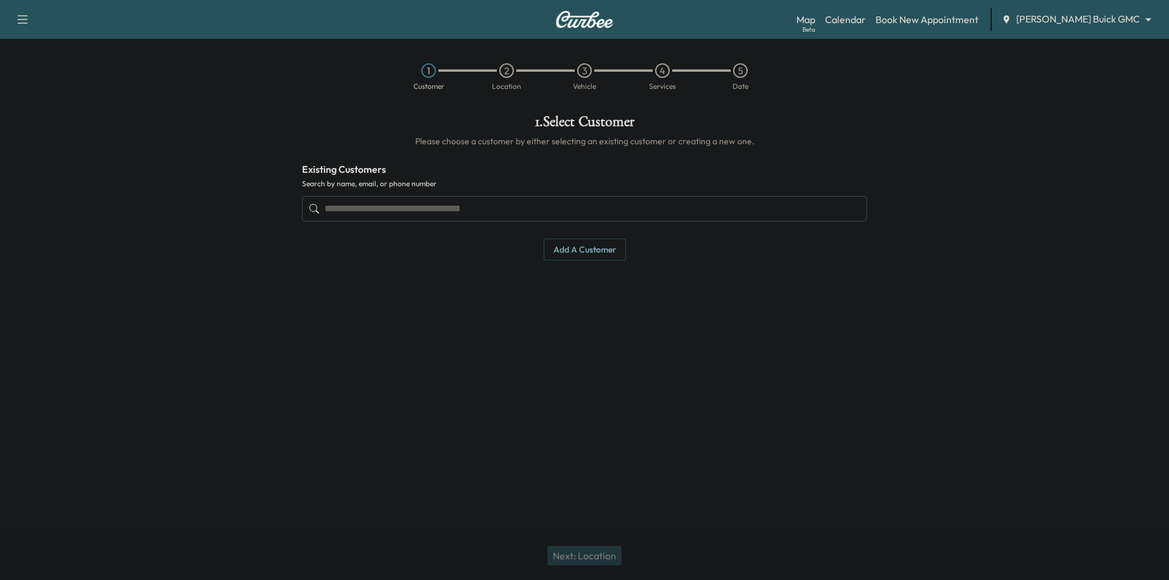
click at [597, 206] on input "text" at bounding box center [584, 209] width 565 height 26
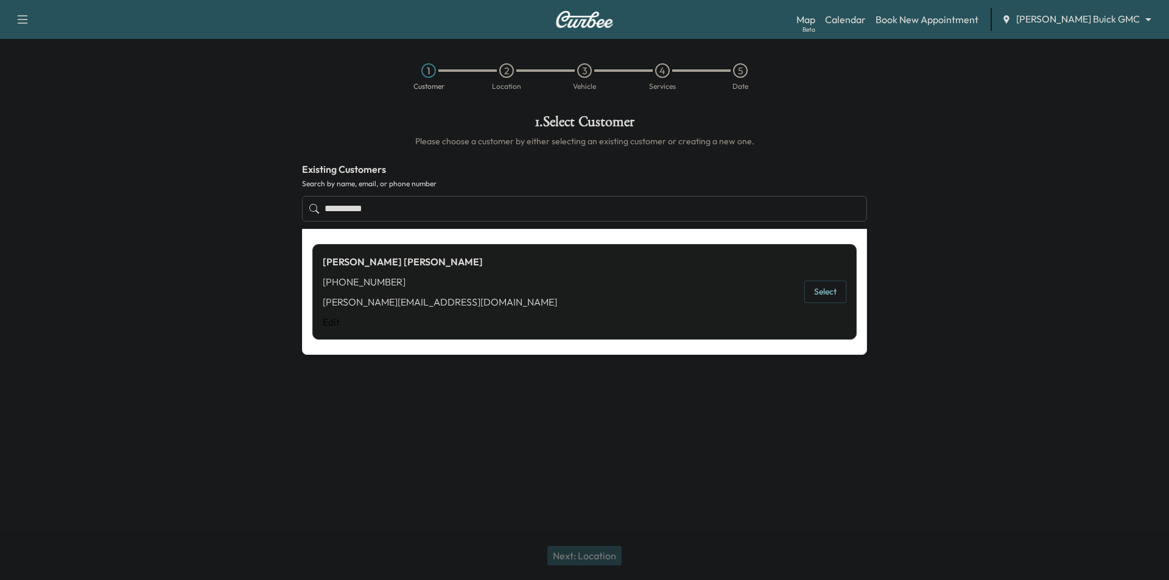
click at [831, 300] on button "Select" at bounding box center [825, 292] width 42 height 23
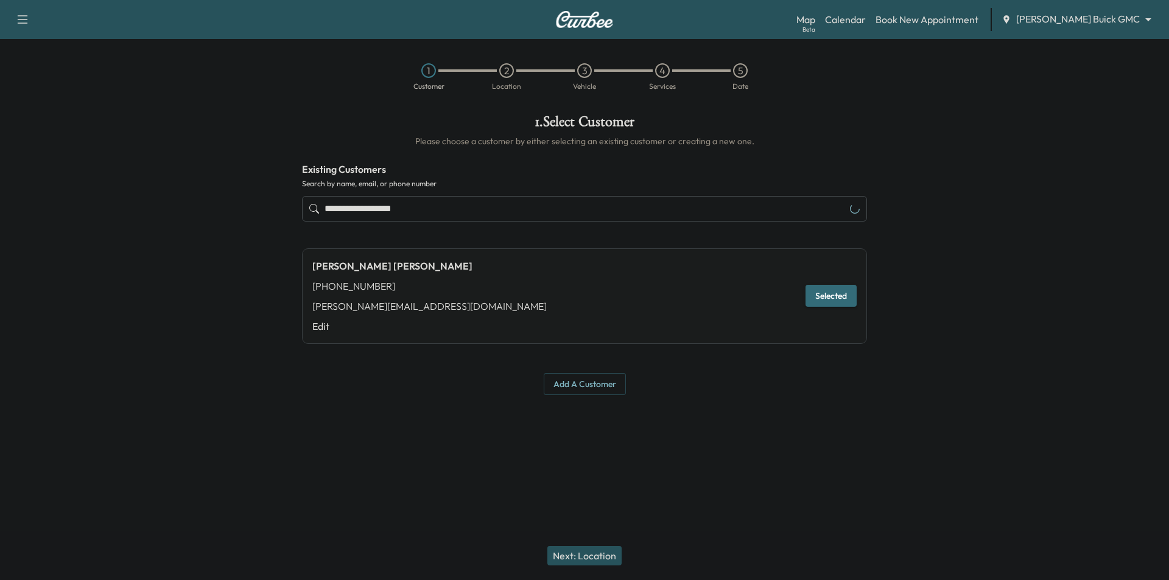
type input "**********"
click at [590, 558] on button "Next: Location" at bounding box center [584, 555] width 74 height 19
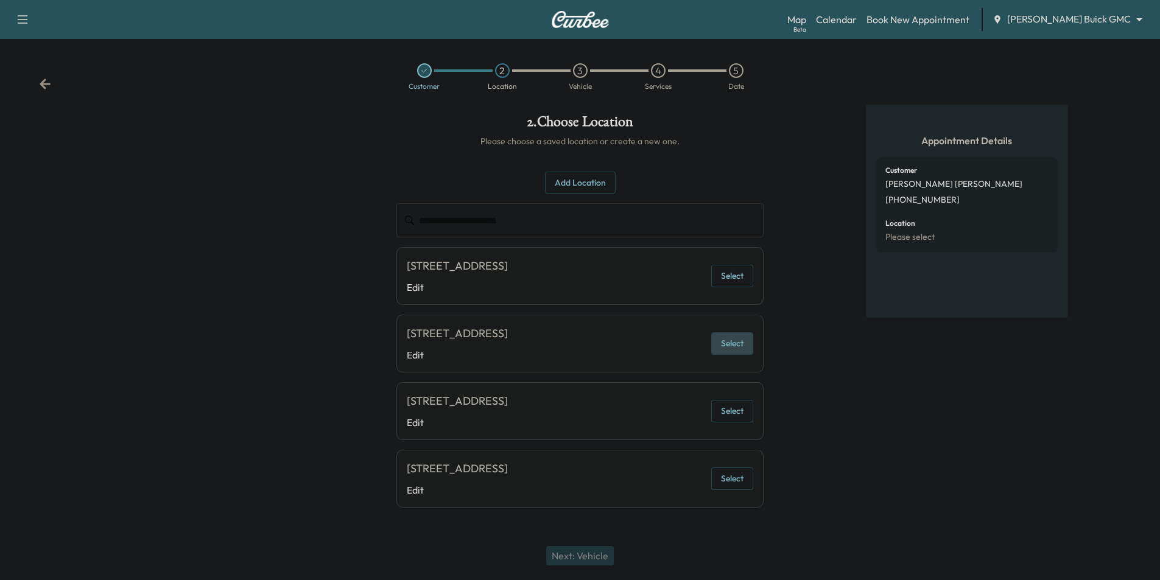
click at [740, 349] on button "Select" at bounding box center [732, 343] width 42 height 23
click at [728, 346] on button "Selected" at bounding box center [727, 343] width 51 height 23
click at [603, 558] on button "Next: Vehicle" at bounding box center [580, 555] width 68 height 19
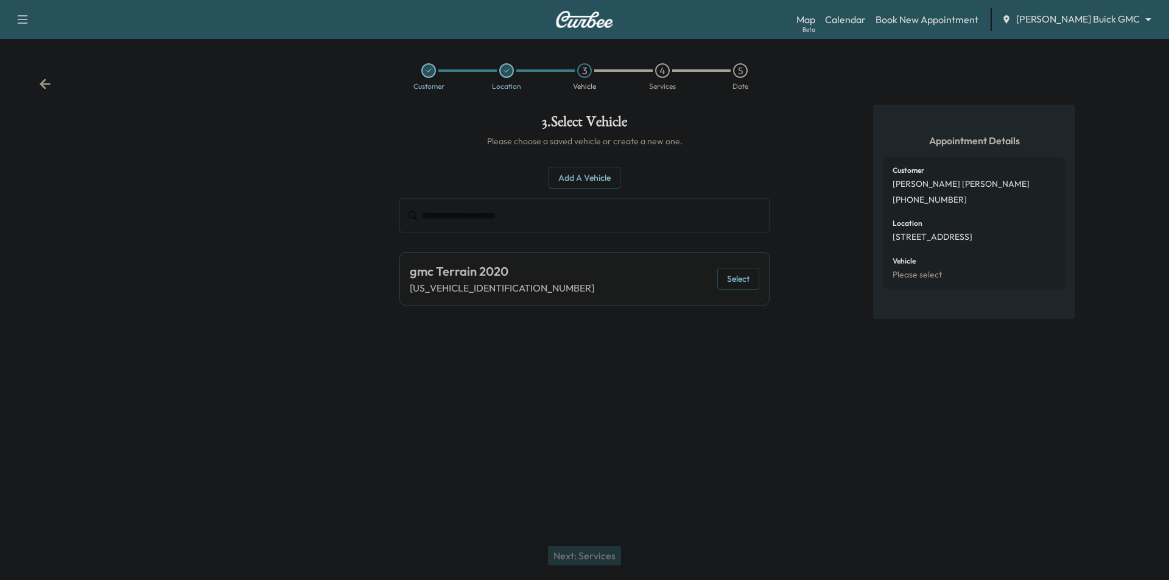
click at [729, 282] on button "Select" at bounding box center [738, 279] width 42 height 23
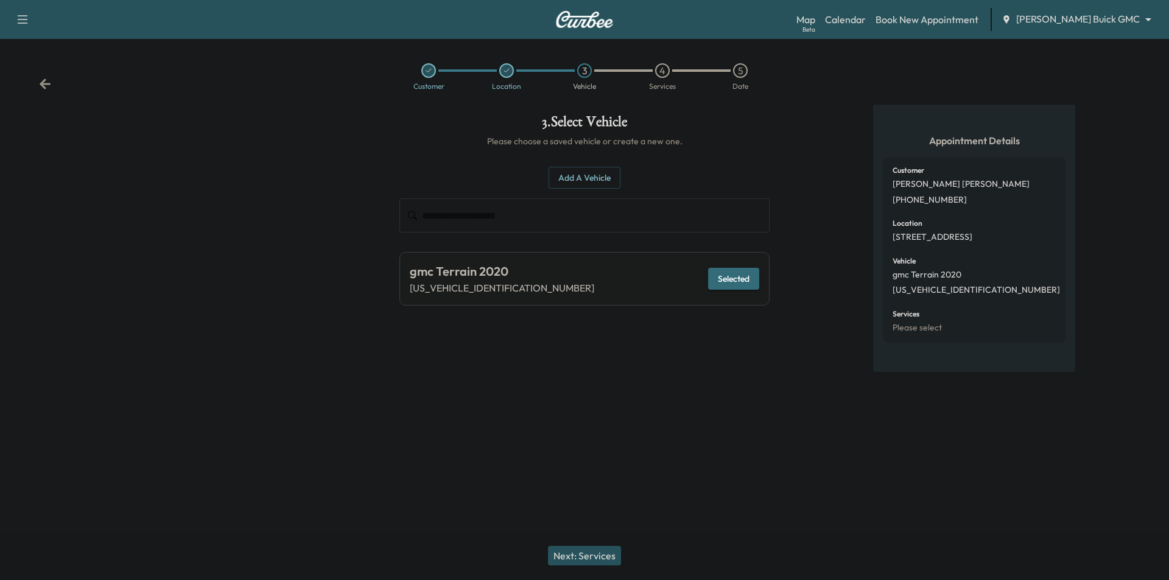
click at [599, 550] on button "Next: Services" at bounding box center [584, 555] width 73 height 19
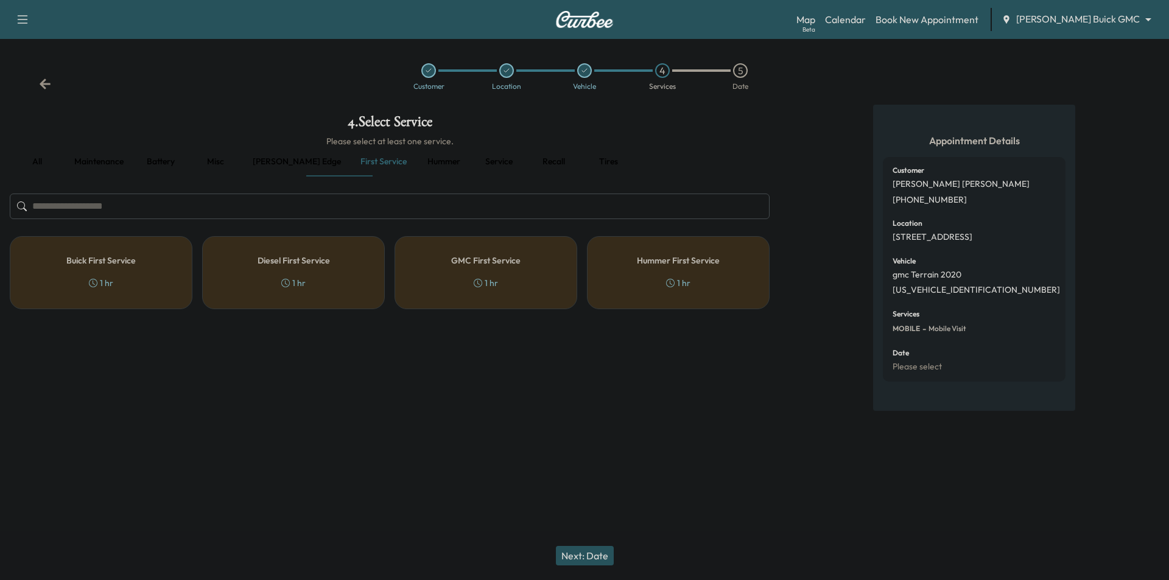
click at [111, 163] on button "Maintenance" at bounding box center [99, 161] width 69 height 29
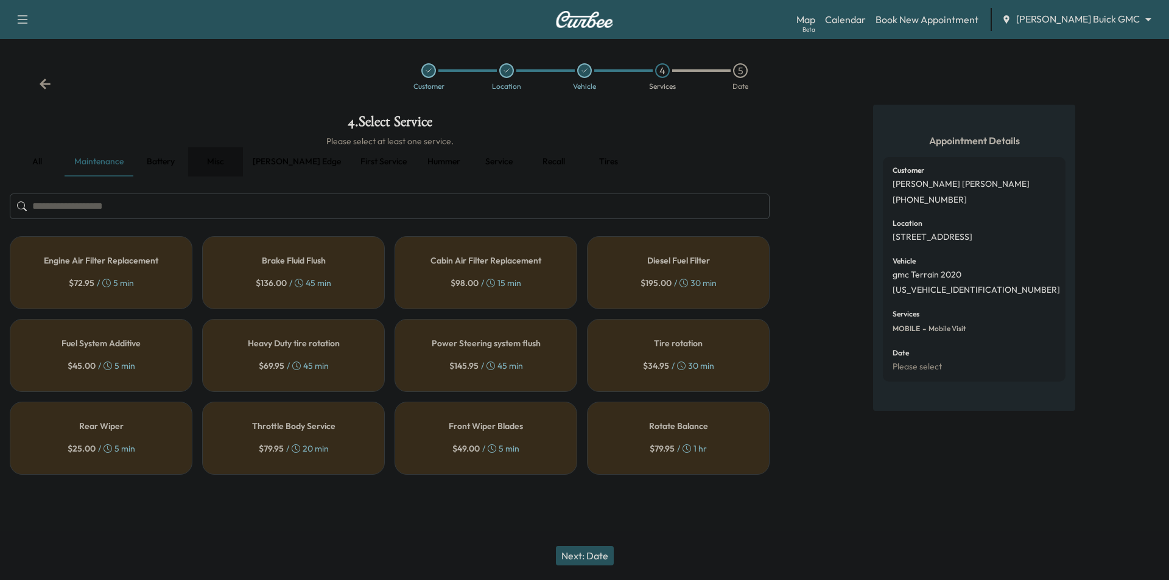
click at [215, 166] on button "Misc" at bounding box center [215, 161] width 55 height 29
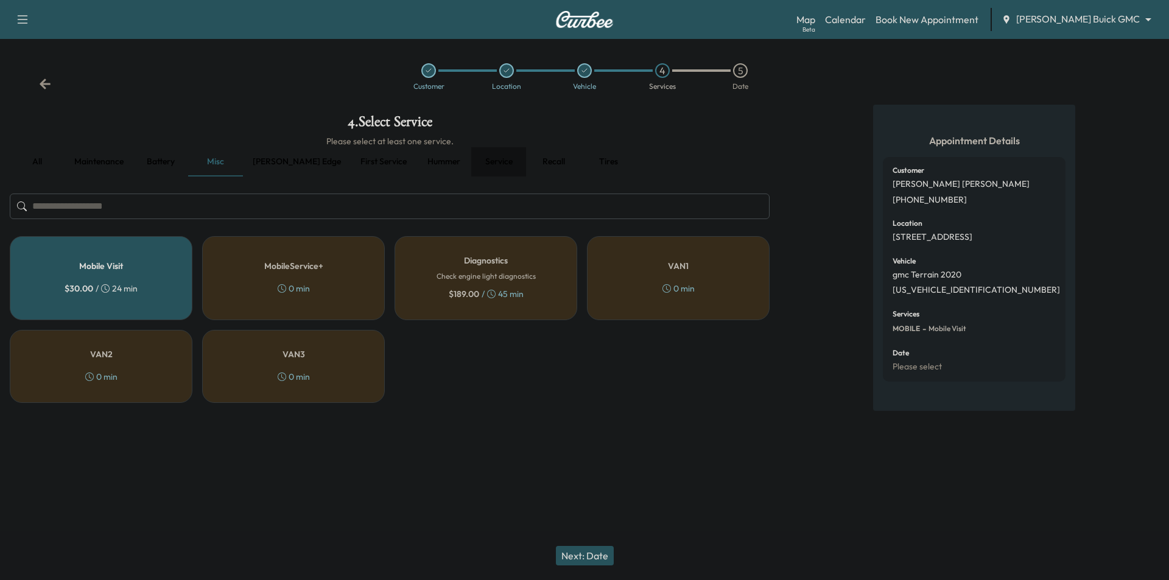
click at [471, 161] on button "Service" at bounding box center [498, 161] width 55 height 29
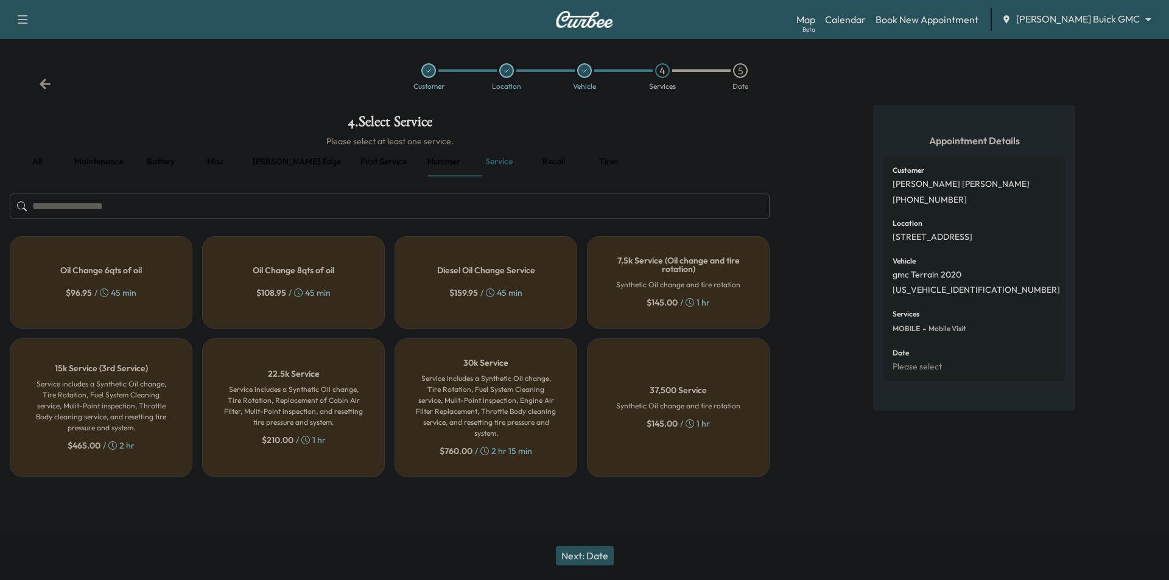
click at [258, 277] on div "Oil Change 8qts of oil $ 108.95 / 45 min" at bounding box center [293, 282] width 183 height 93
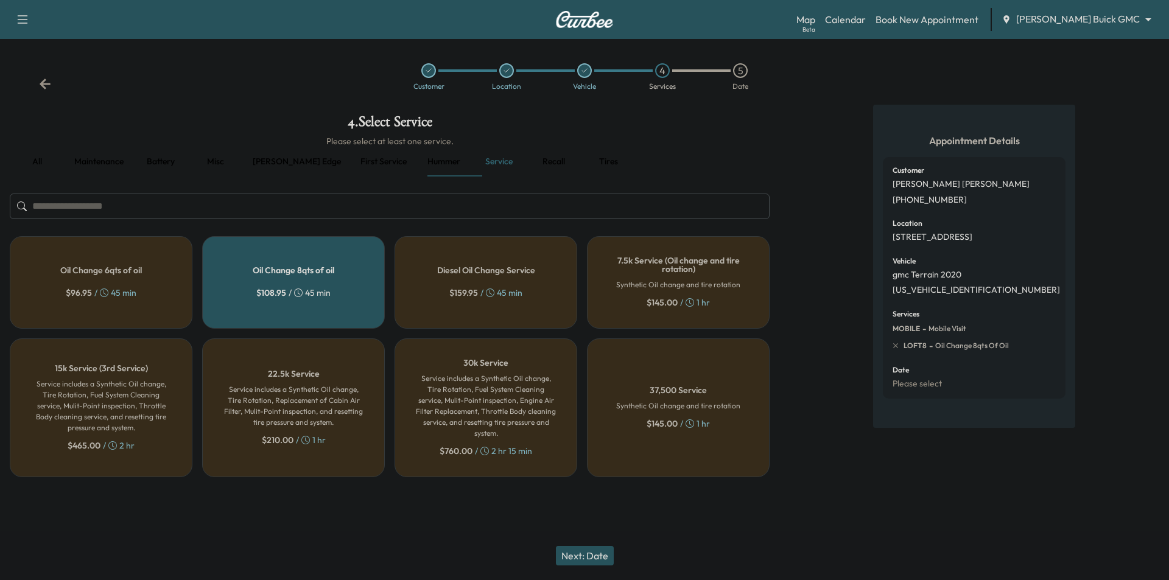
click at [600, 558] on button "Next: Date" at bounding box center [585, 555] width 58 height 19
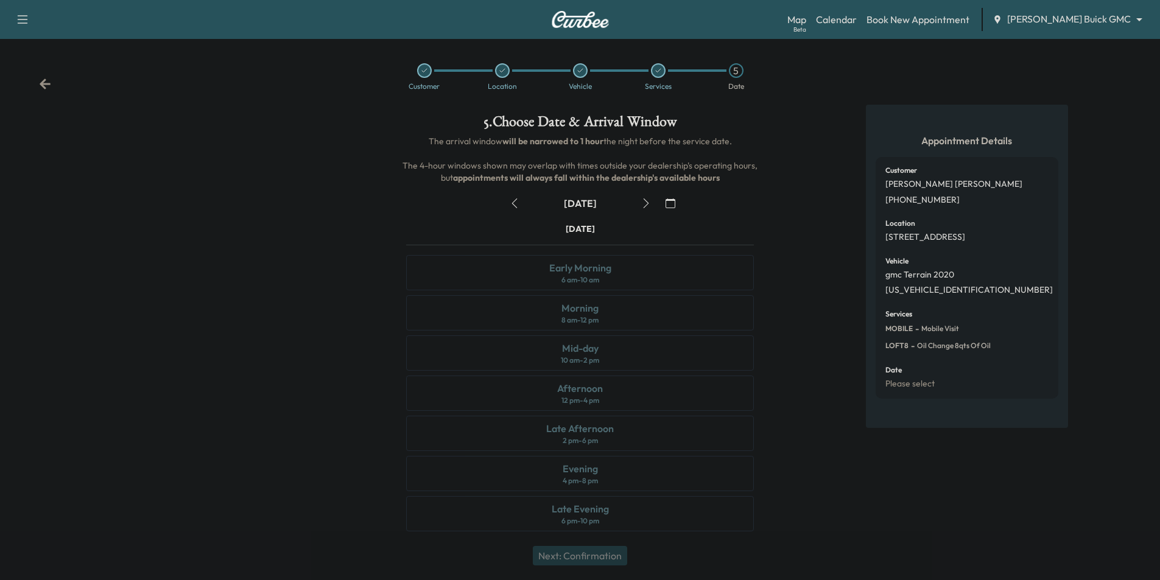
click at [681, 202] on div "[DATE]" at bounding box center [579, 203] width 367 height 19
click at [673, 202] on icon "button" at bounding box center [671, 203] width 10 height 10
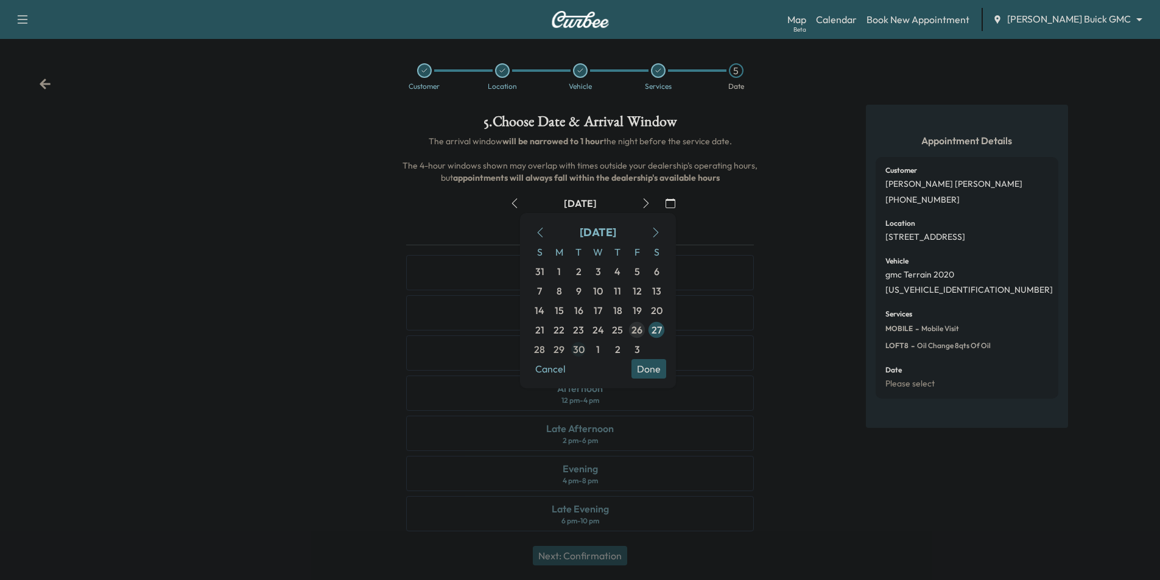
click at [578, 350] on span "30" at bounding box center [579, 349] width 12 height 15
click at [814, 337] on div "Appointment Details Customer [PERSON_NAME] [PHONE_NUMBER] Location [STREET_ADDR…" at bounding box center [966, 325] width 387 height 441
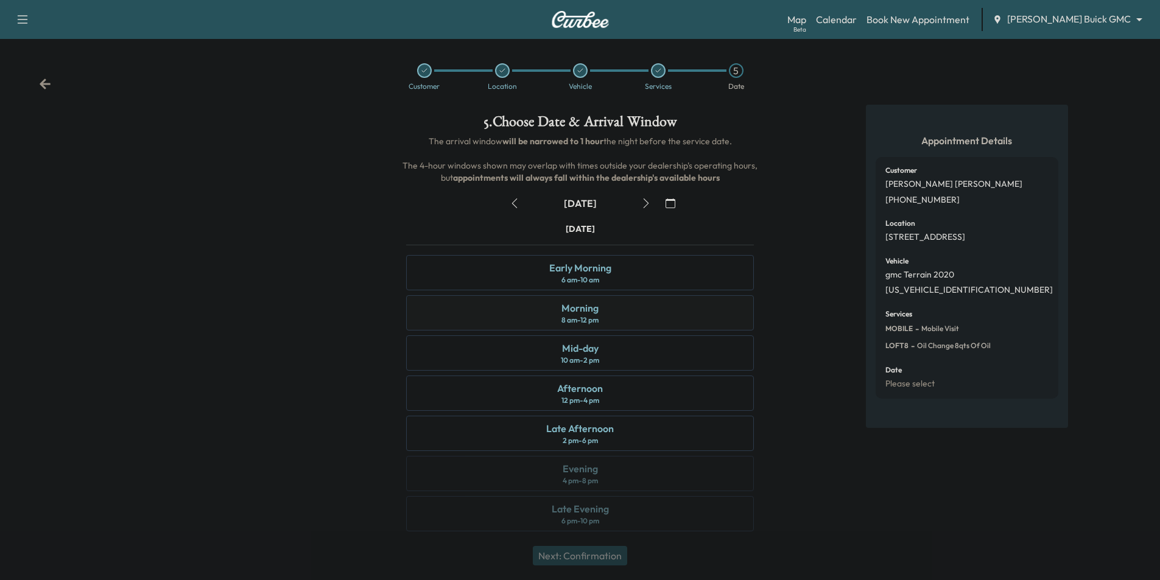
click at [689, 311] on div "Morning 8 am - 12 pm" at bounding box center [580, 312] width 348 height 35
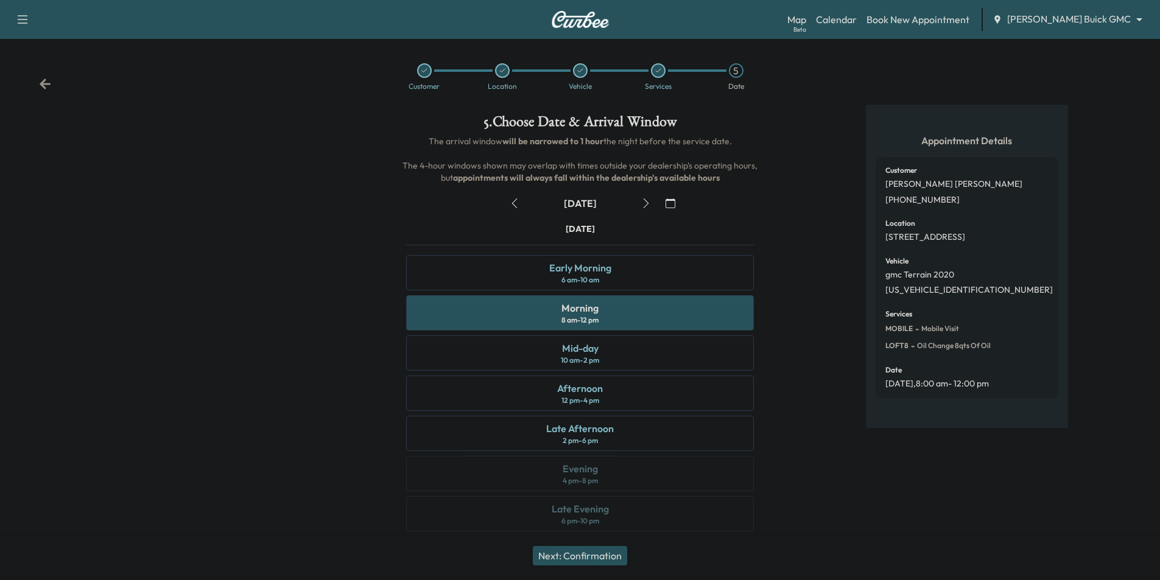
click at [622, 552] on button "Next: Confirmation" at bounding box center [580, 555] width 94 height 19
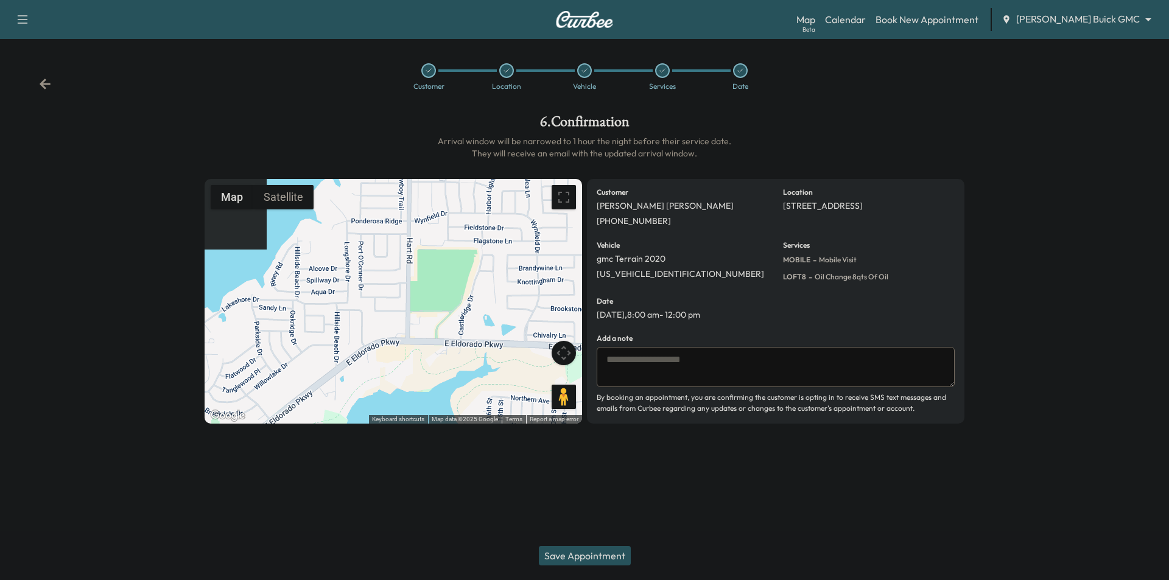
click at [616, 555] on button "Save Appointment" at bounding box center [585, 555] width 92 height 19
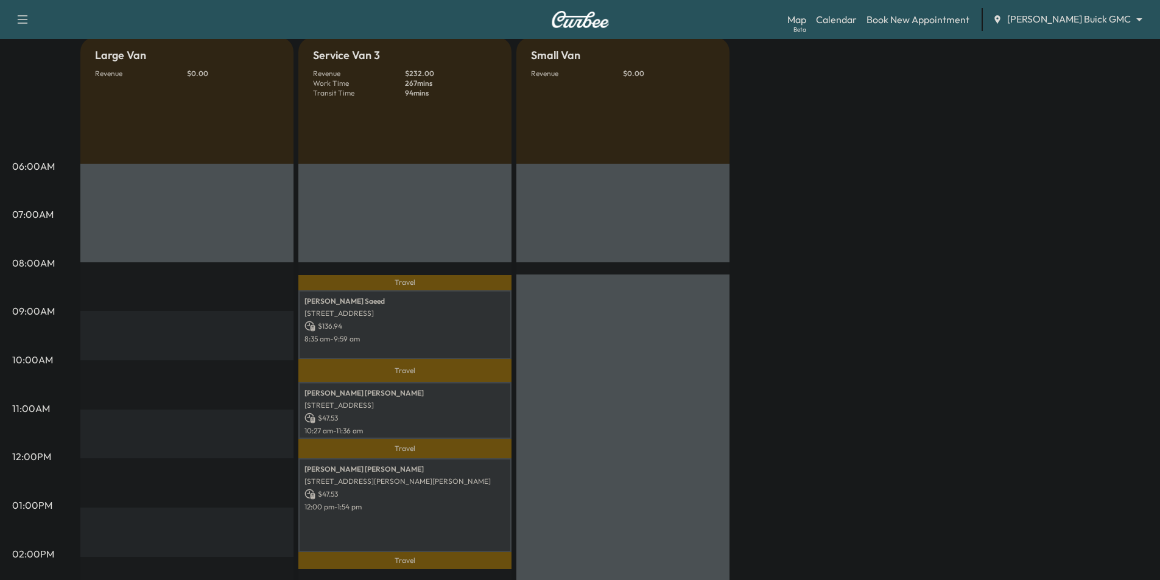
scroll to position [183, 0]
